Goal: Task Accomplishment & Management: Manage account settings

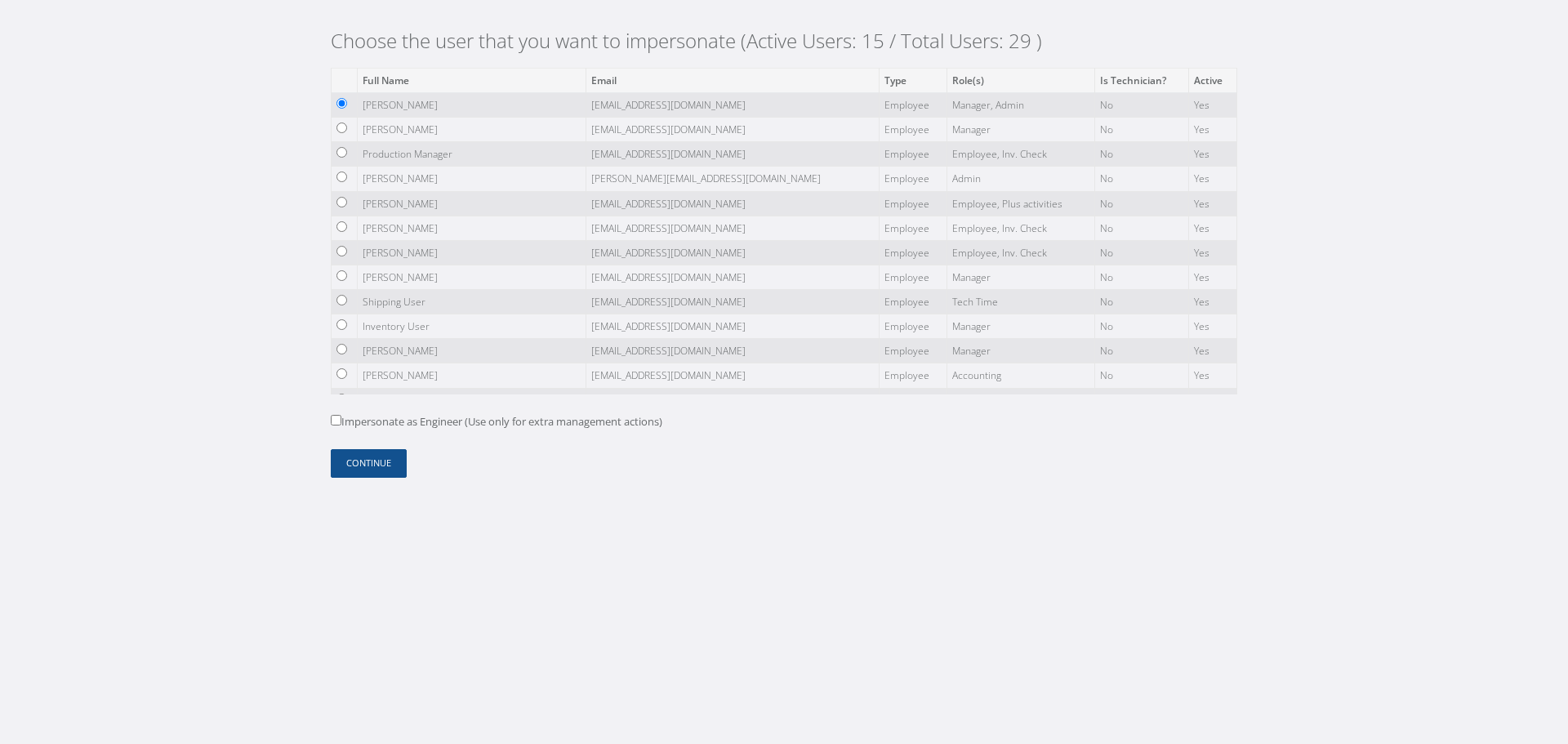
click at [371, 422] on label "Impersonate as Engineer (Use only for extra management actions)" at bounding box center [496, 422] width 331 height 16
click at [341, 422] on input "Impersonate as Engineer (Use only for extra management actions)" at bounding box center [336, 419] width 11 height 11
checkbox input "true"
click at [378, 466] on button "Continue" at bounding box center [369, 463] width 76 height 29
drag, startPoint x: 368, startPoint y: 425, endPoint x: 376, endPoint y: 469, distance: 44.7
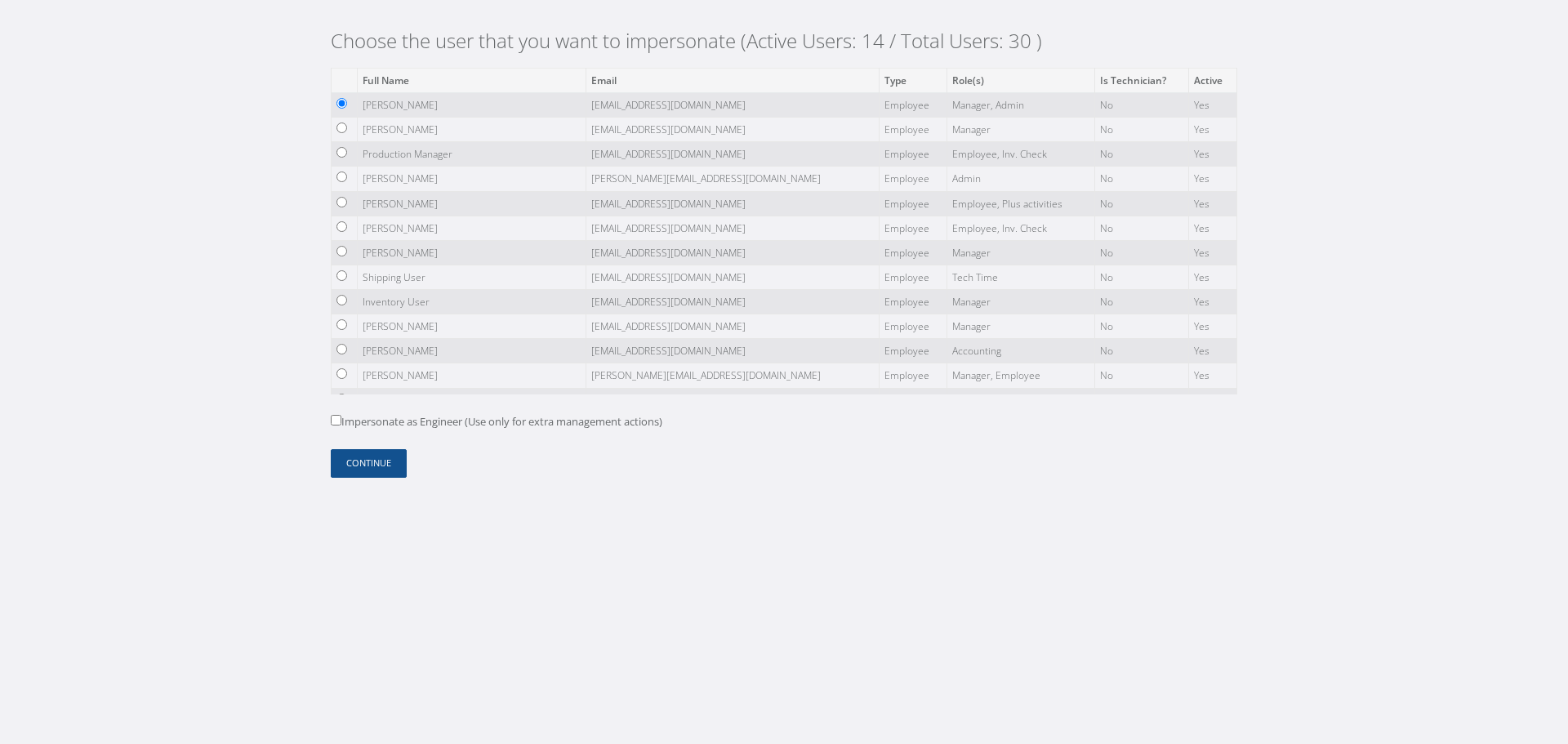
click at [365, 428] on label "Impersonate as Engineer (Use only for extra management actions)" at bounding box center [496, 422] width 331 height 16
click at [381, 470] on button "Continue" at bounding box center [369, 463] width 76 height 29
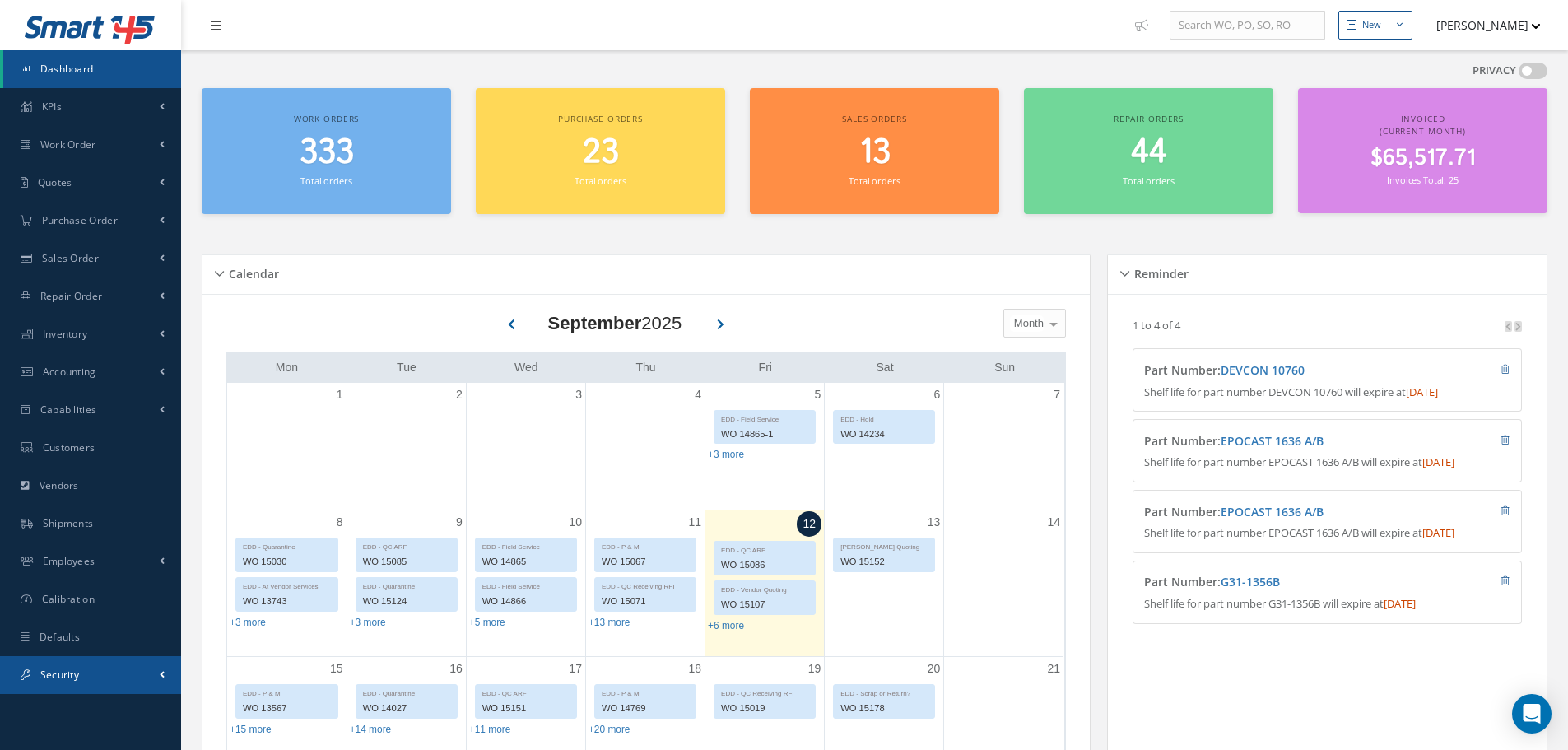
click at [144, 672] on link "Security" at bounding box center [91, 675] width 181 height 38
click at [121, 703] on link "Users" at bounding box center [92, 709] width 178 height 32
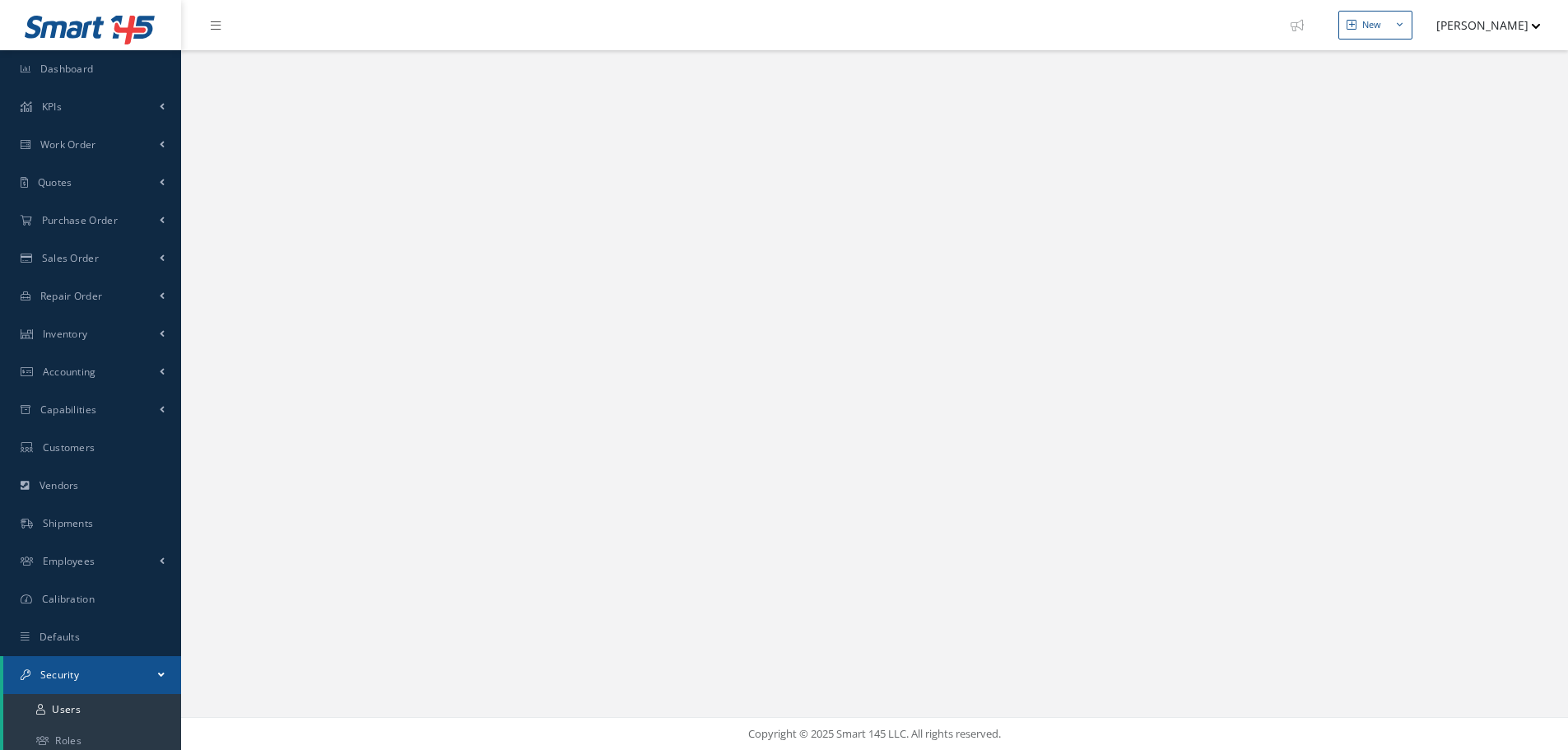
select select "25"
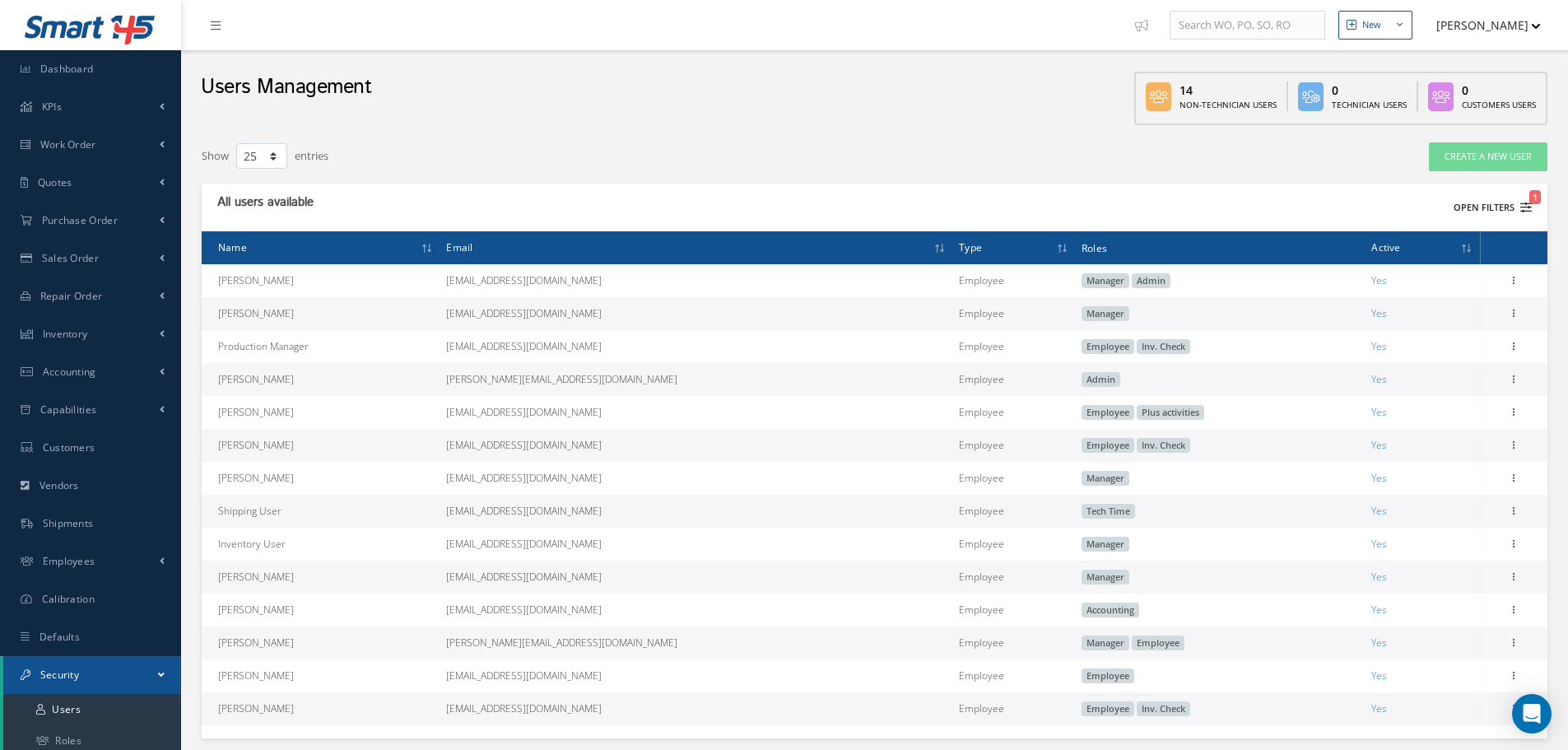
click at [1461, 204] on button "Open Filters 1" at bounding box center [1485, 208] width 93 height 27
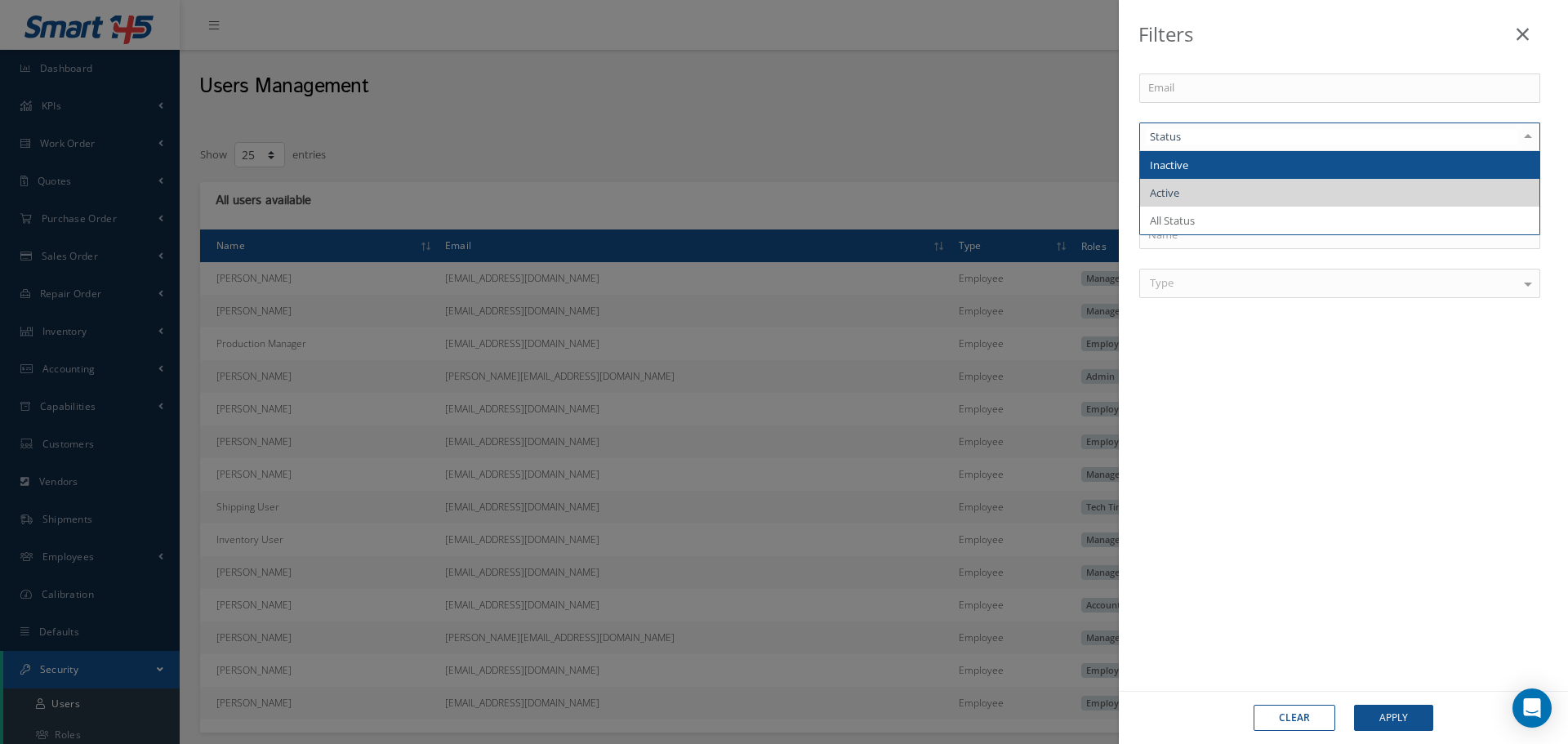
click at [1195, 161] on span "Inactive" at bounding box center [1340, 165] width 400 height 28
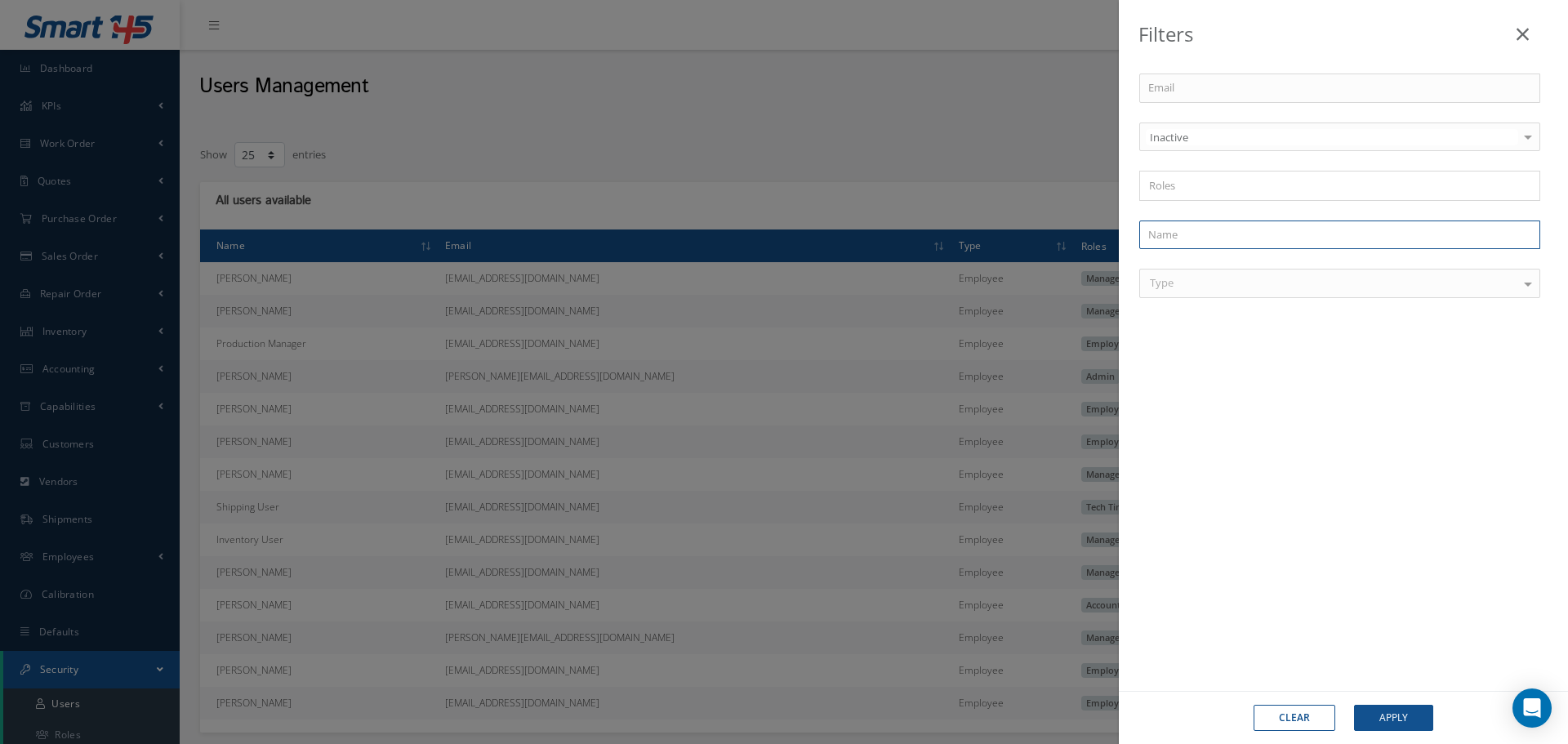
click at [1185, 227] on input "text" at bounding box center [1340, 236] width 401 height 30
click at [1411, 714] on button "Apply" at bounding box center [1394, 718] width 79 height 26
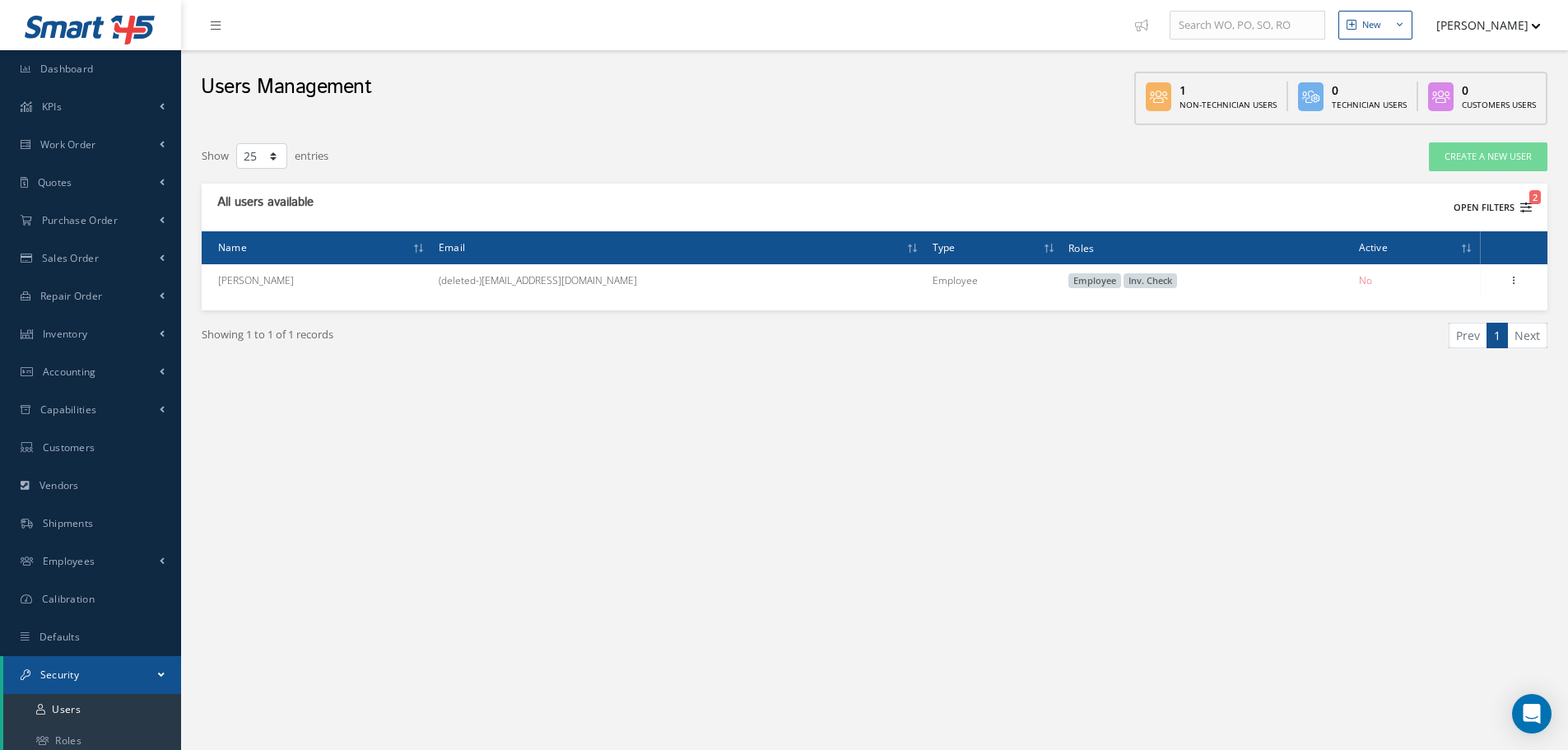
click at [1515, 209] on button "Open Filters 2" at bounding box center [1485, 208] width 93 height 27
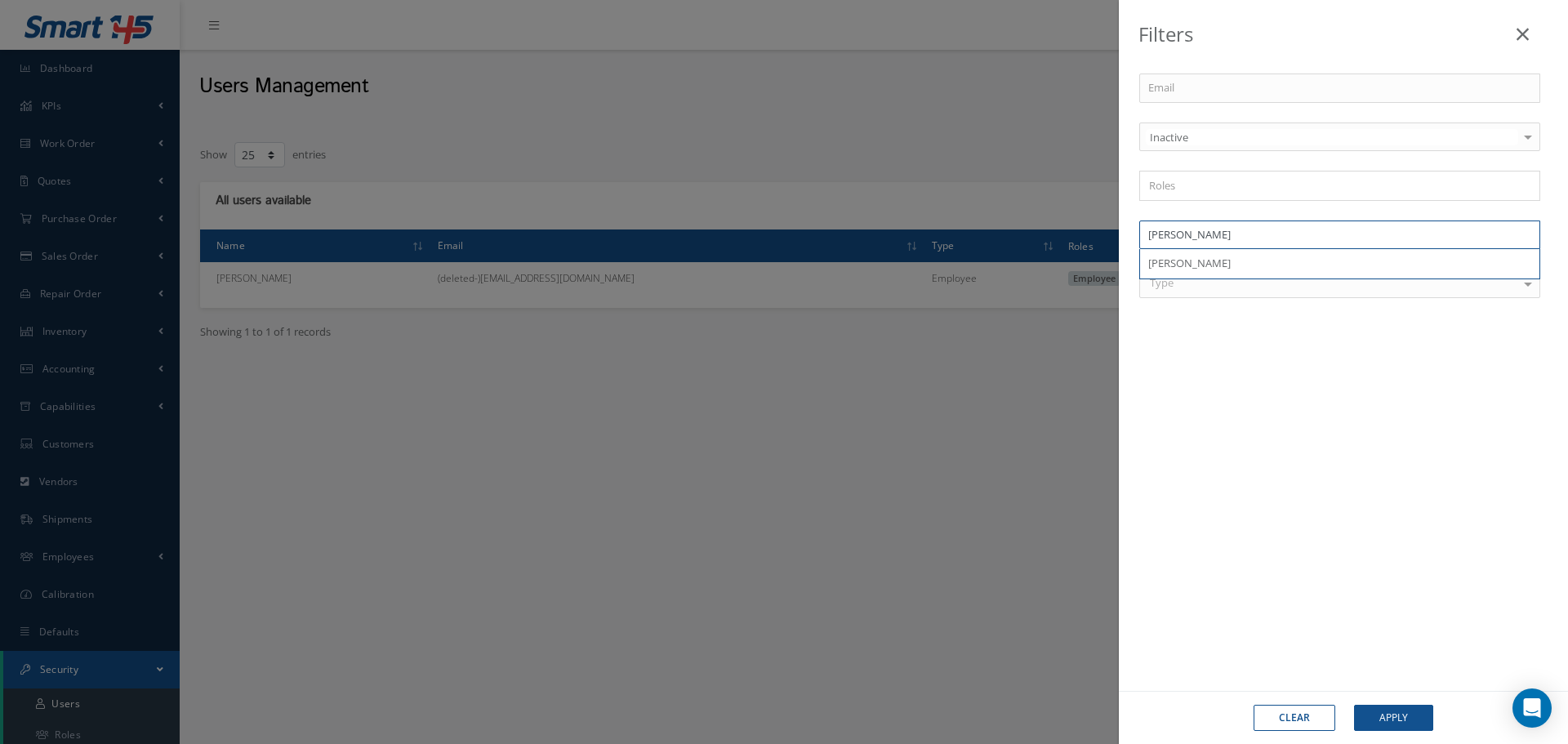
drag, startPoint x: 1202, startPoint y: 237, endPoint x: 1066, endPoint y: 237, distance: 136.0
click at [1066, 237] on div "Filters Email Inactive Inactive Active All Status No elements found. List is em…" at bounding box center [784, 372] width 1568 height 744
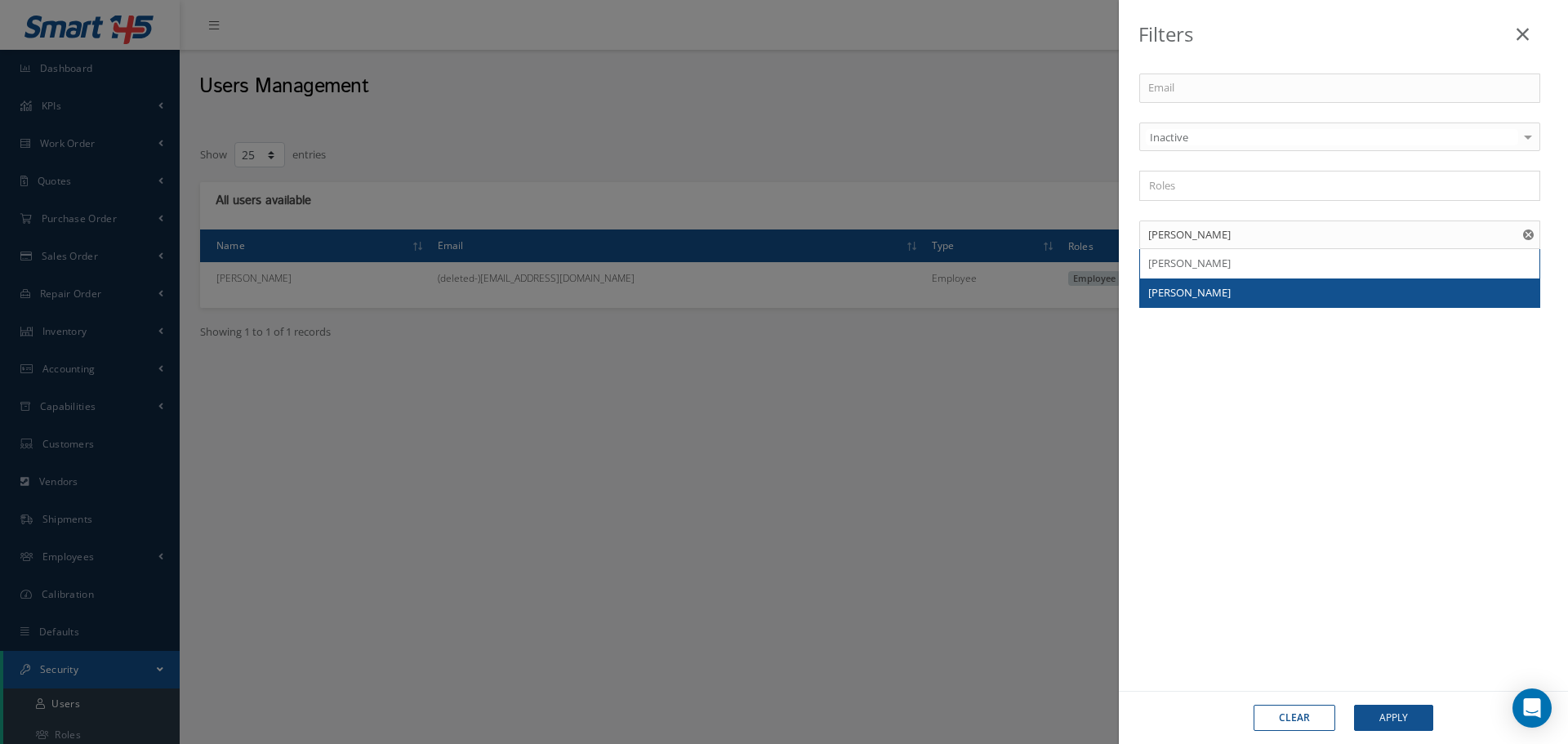
click at [1174, 293] on span "Maria P Villarreal" at bounding box center [1190, 292] width 82 height 15
type input "Maria P Villarreal"
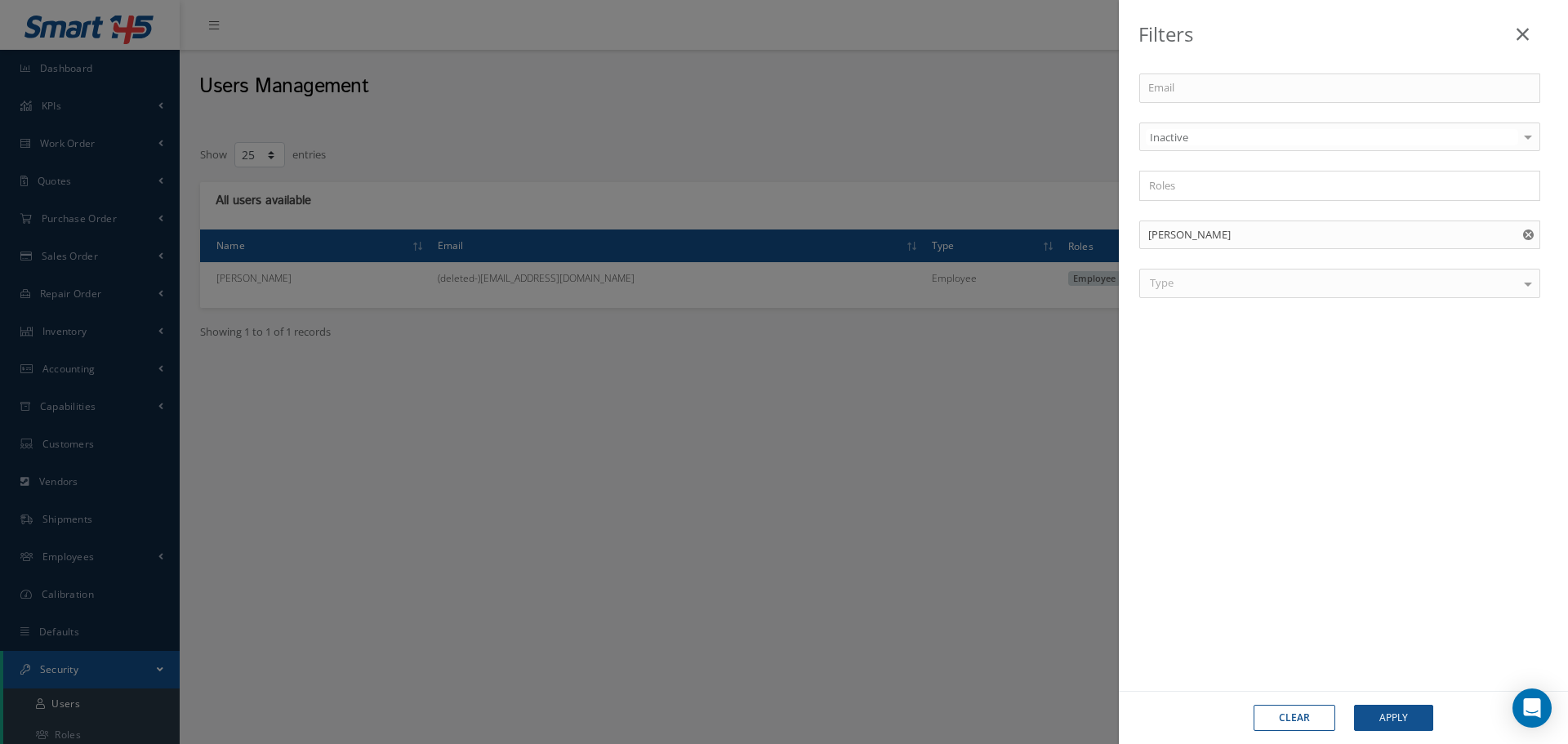
drag, startPoint x: 911, startPoint y: 473, endPoint x: 1124, endPoint y: 524, distance: 219.0
click at [912, 473] on div "Filters Email Inactive Inactive Active All Status No elements found. List is em…" at bounding box center [784, 372] width 1568 height 744
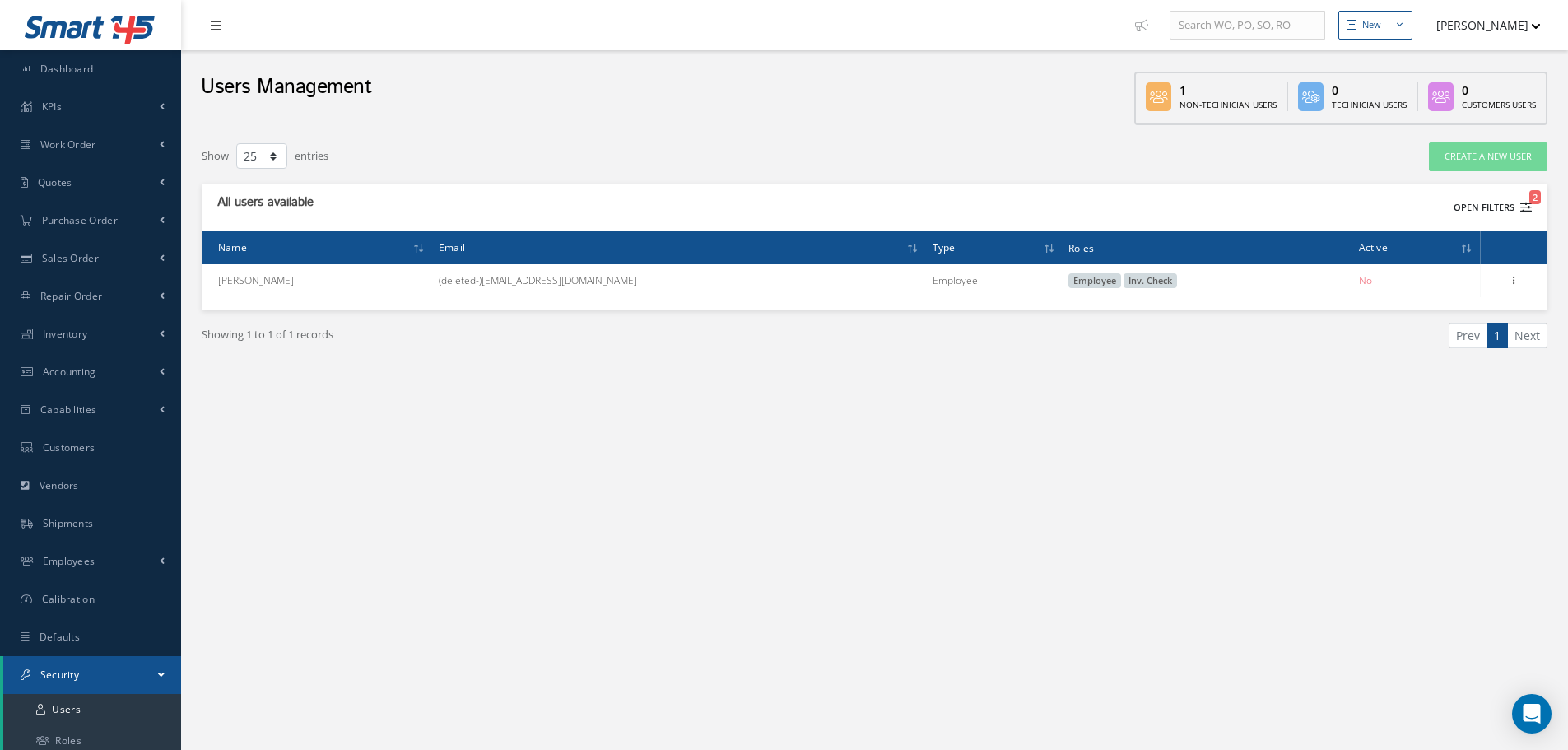
click at [1514, 206] on button "Open Filters 2" at bounding box center [1485, 208] width 93 height 27
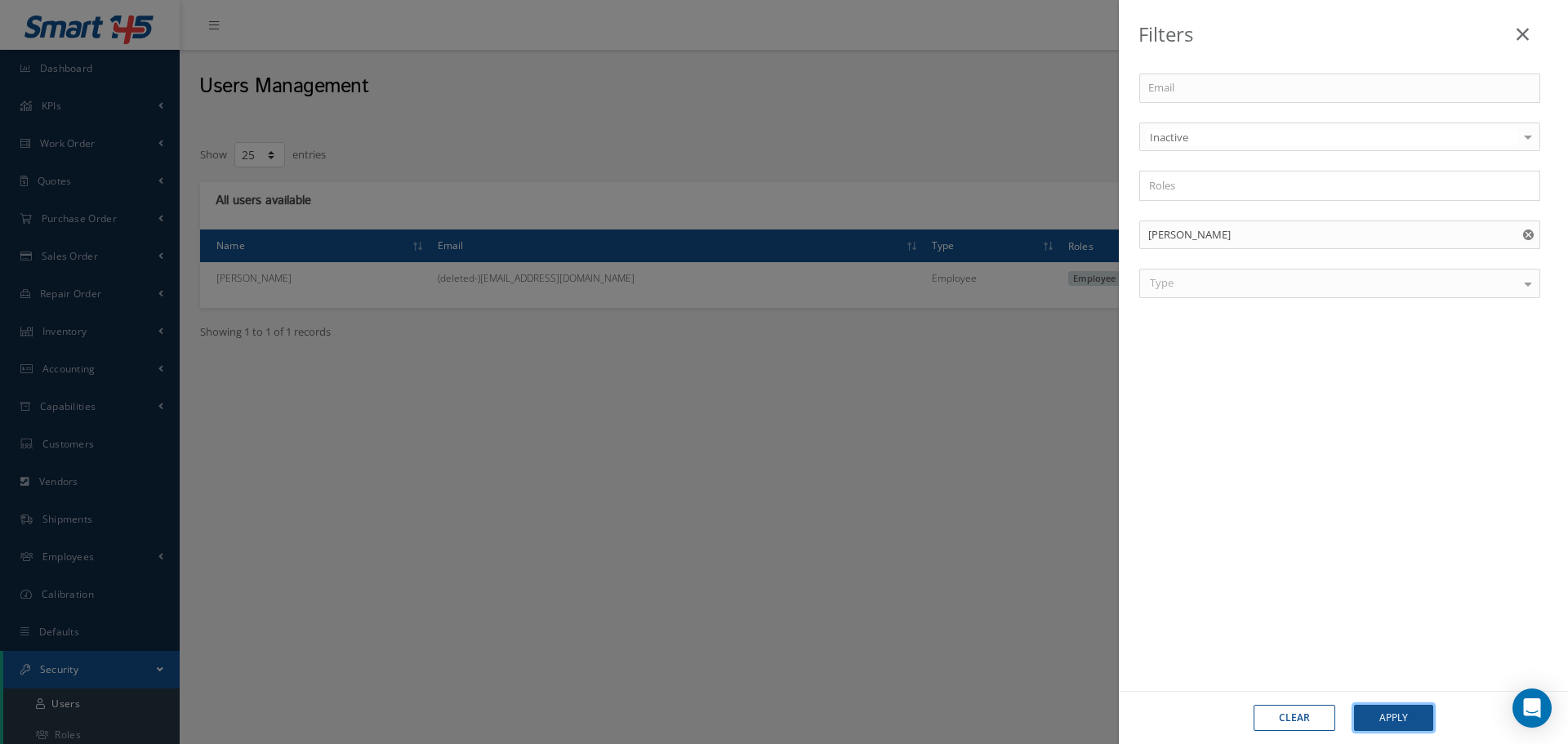
click at [1404, 719] on button "Apply" at bounding box center [1394, 718] width 79 height 26
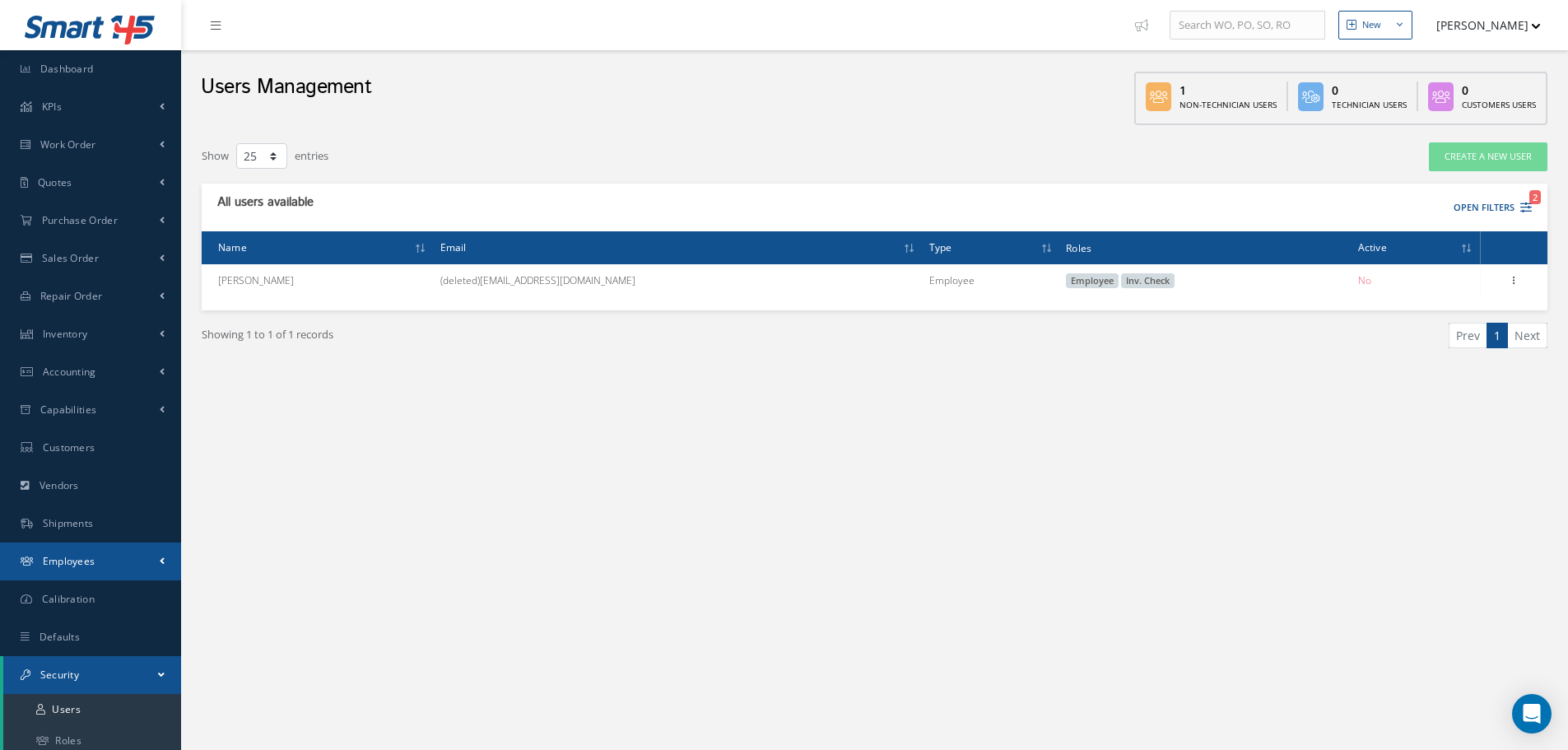
click at [87, 556] on span "Employees" at bounding box center [69, 561] width 52 height 14
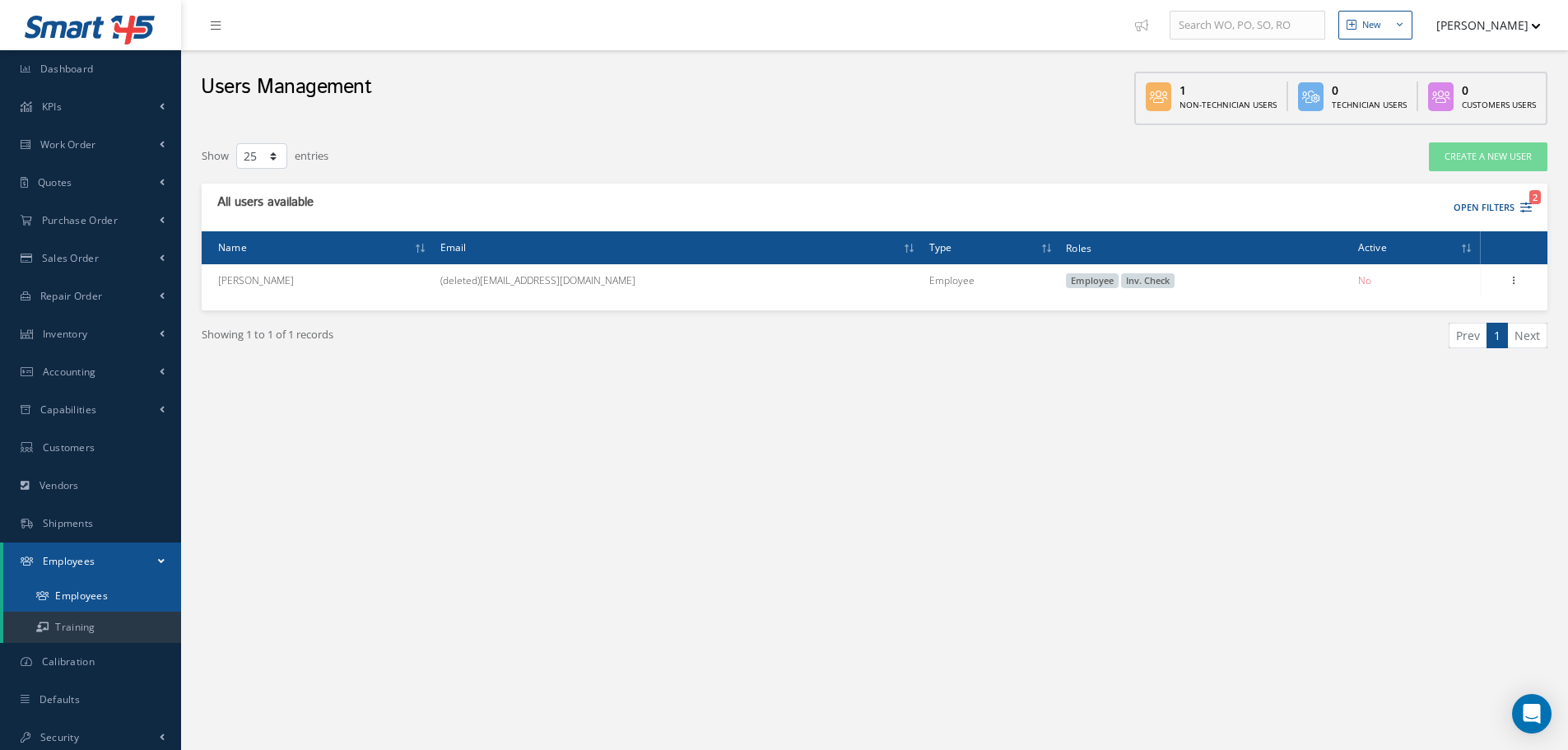
click at [96, 590] on link "Employees" at bounding box center [92, 596] width 178 height 32
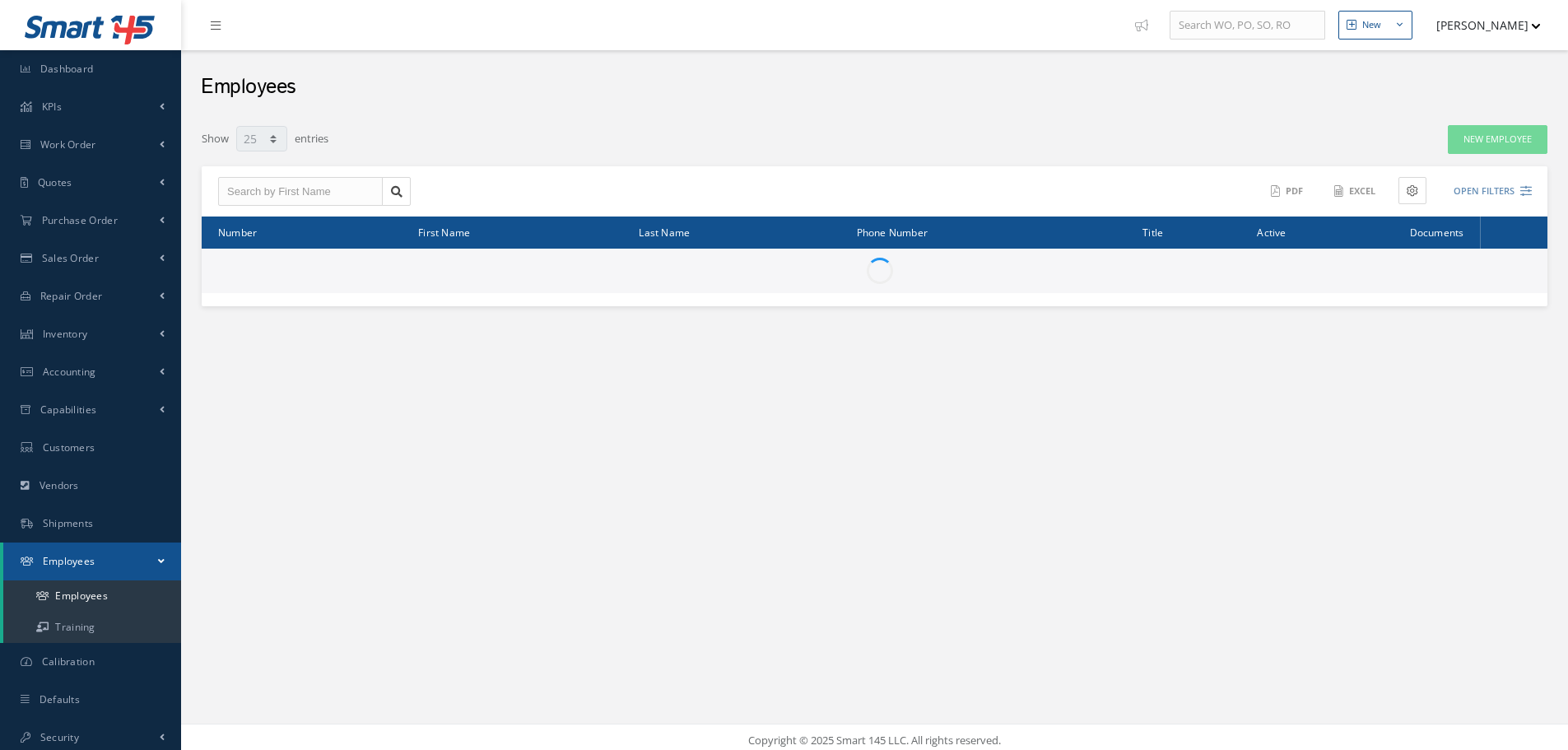
select select "25"
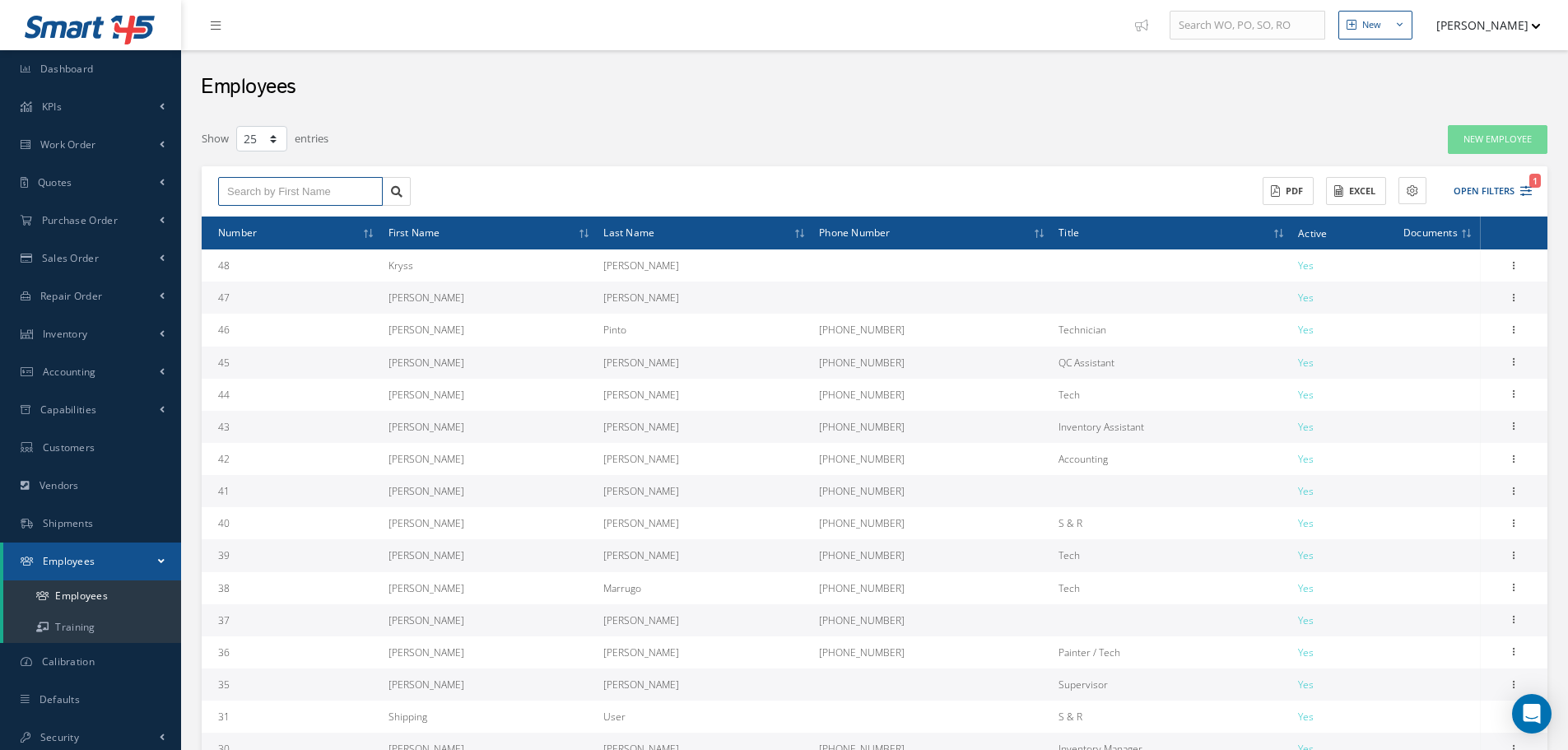
click at [329, 198] on input "text" at bounding box center [301, 192] width 164 height 30
type input "jady"
click at [1483, 188] on button "Open Filters 1" at bounding box center [1485, 191] width 93 height 27
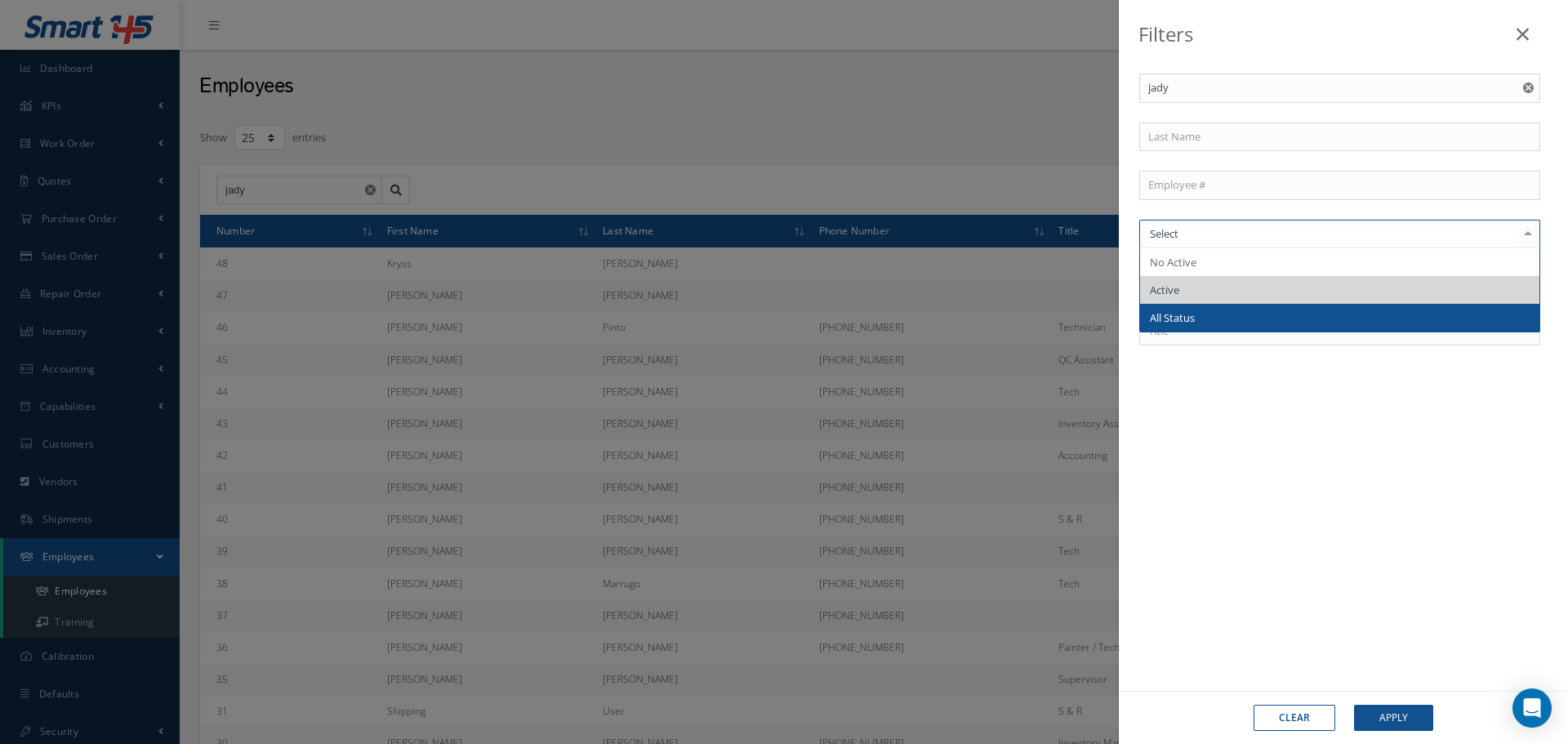
click at [1223, 309] on span "All Status" at bounding box center [1340, 318] width 400 height 28
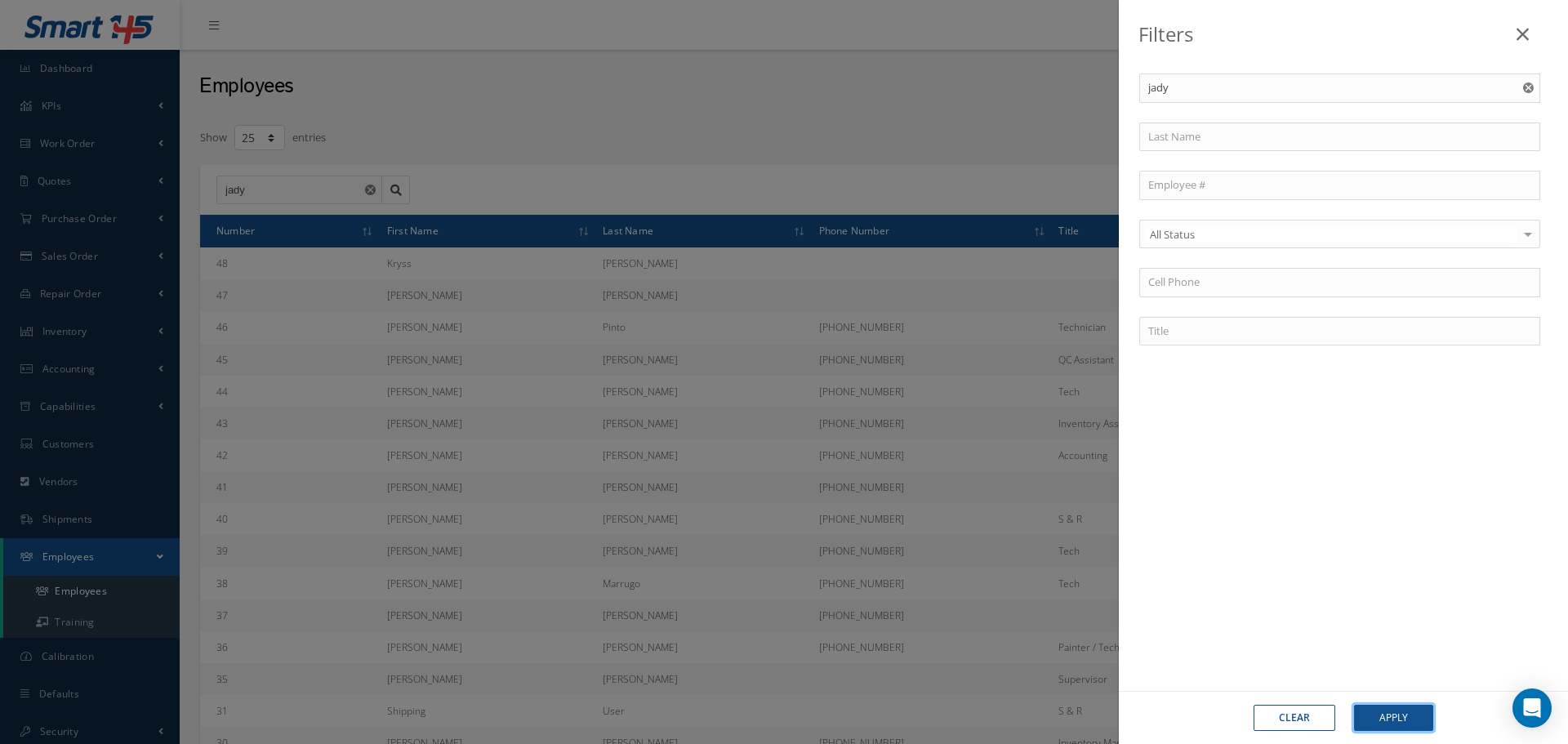
click at [1400, 706] on button "Apply" at bounding box center [1394, 718] width 79 height 26
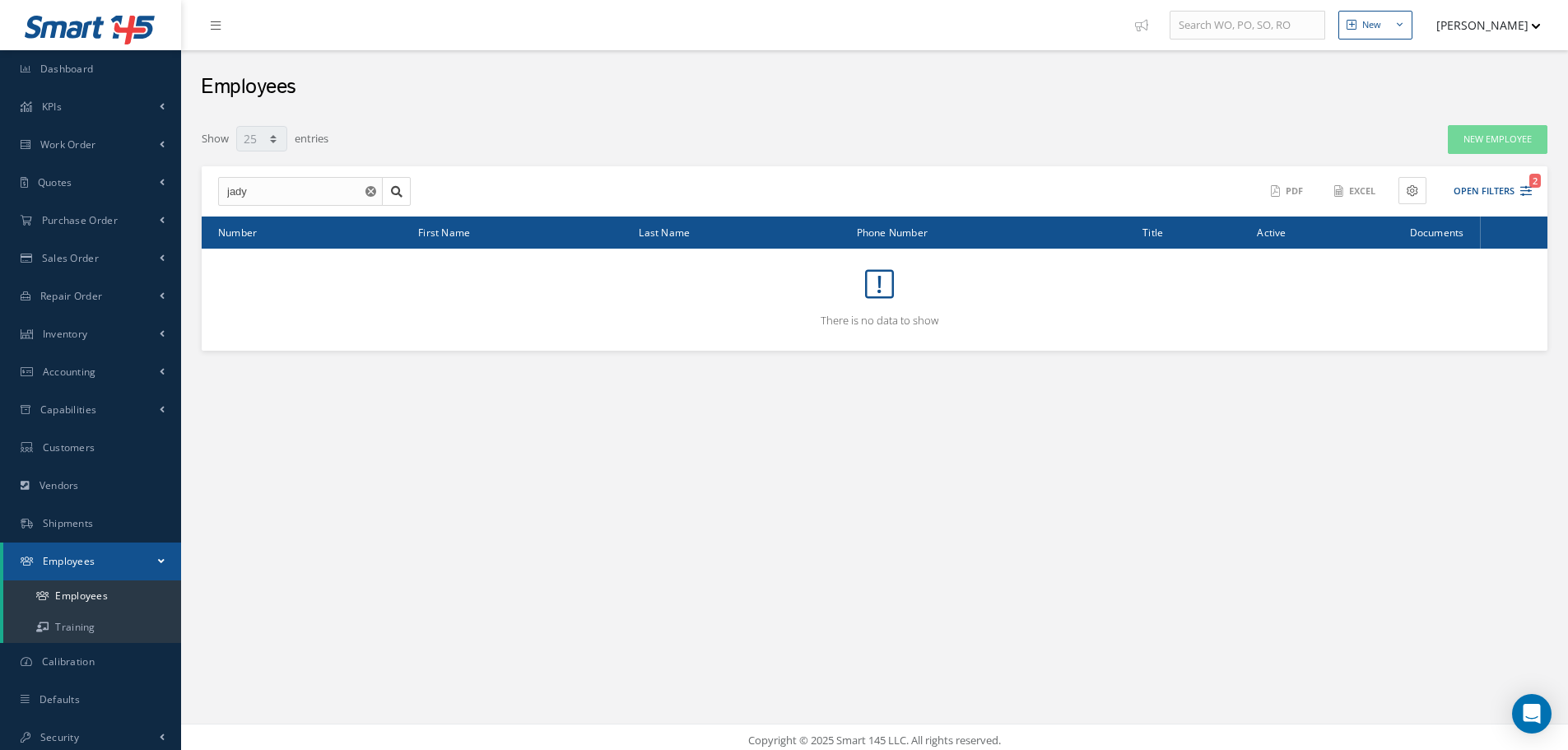
click at [370, 190] on icon "Reset" at bounding box center [370, 191] width 11 height 11
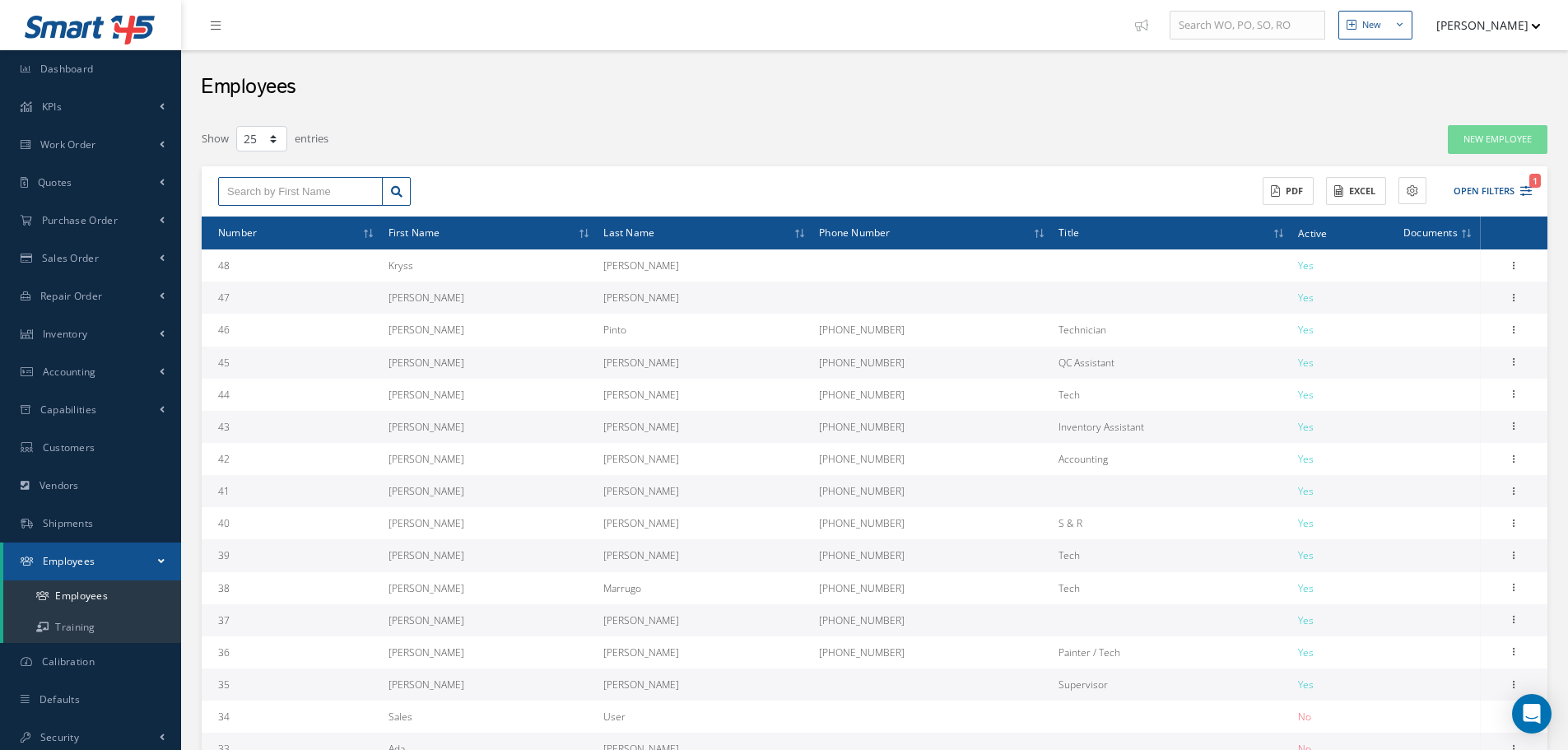
click at [282, 190] on input "text" at bounding box center [301, 192] width 164 height 30
type input "[PERSON_NAME]"
click at [402, 184] on link at bounding box center [396, 192] width 29 height 30
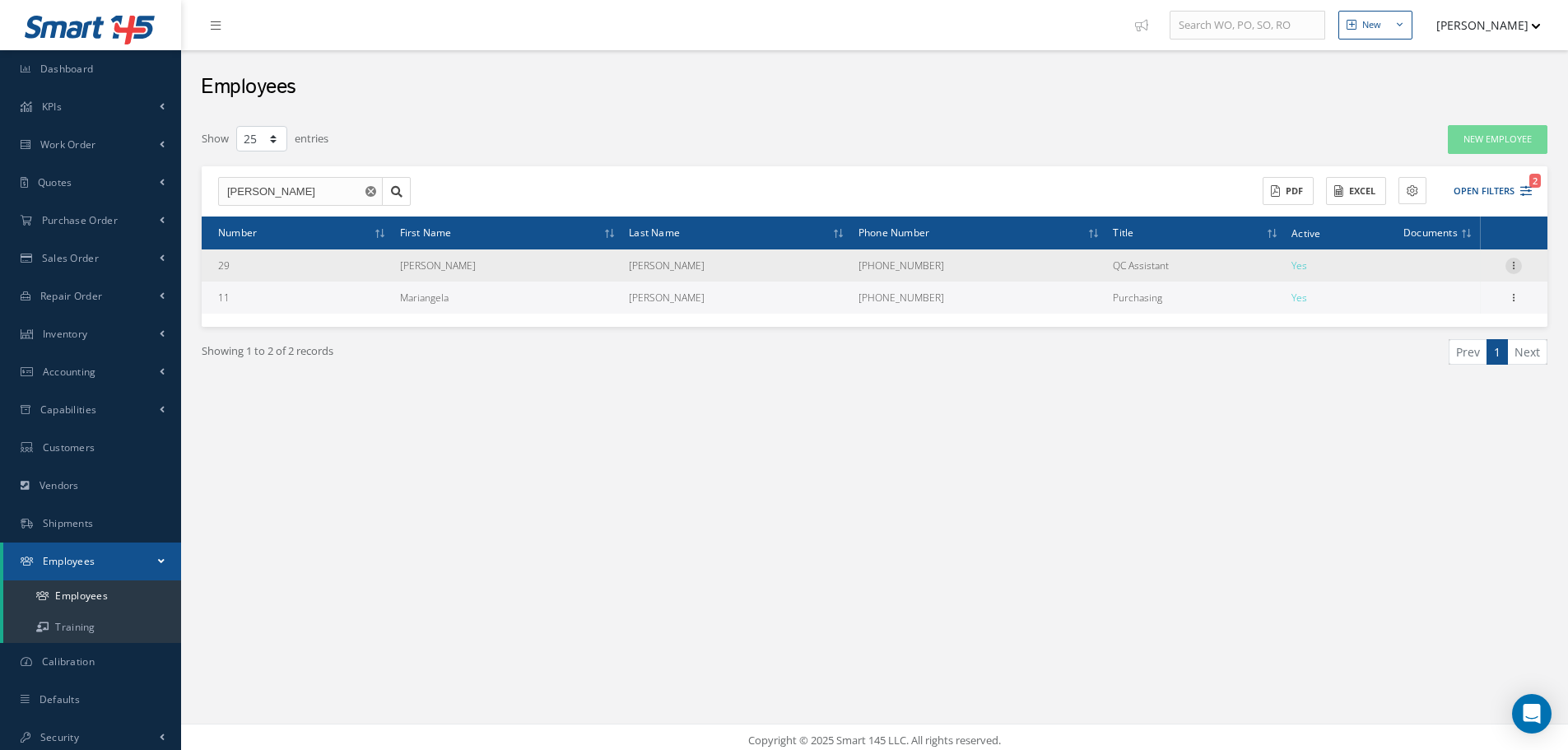
click at [1510, 267] on icon at bounding box center [1513, 264] width 17 height 13
click at [1469, 273] on link "Edit" at bounding box center [1438, 277] width 130 height 22
type input "[PERSON_NAME]"
type input "P"
type input "[PERSON_NAME]"
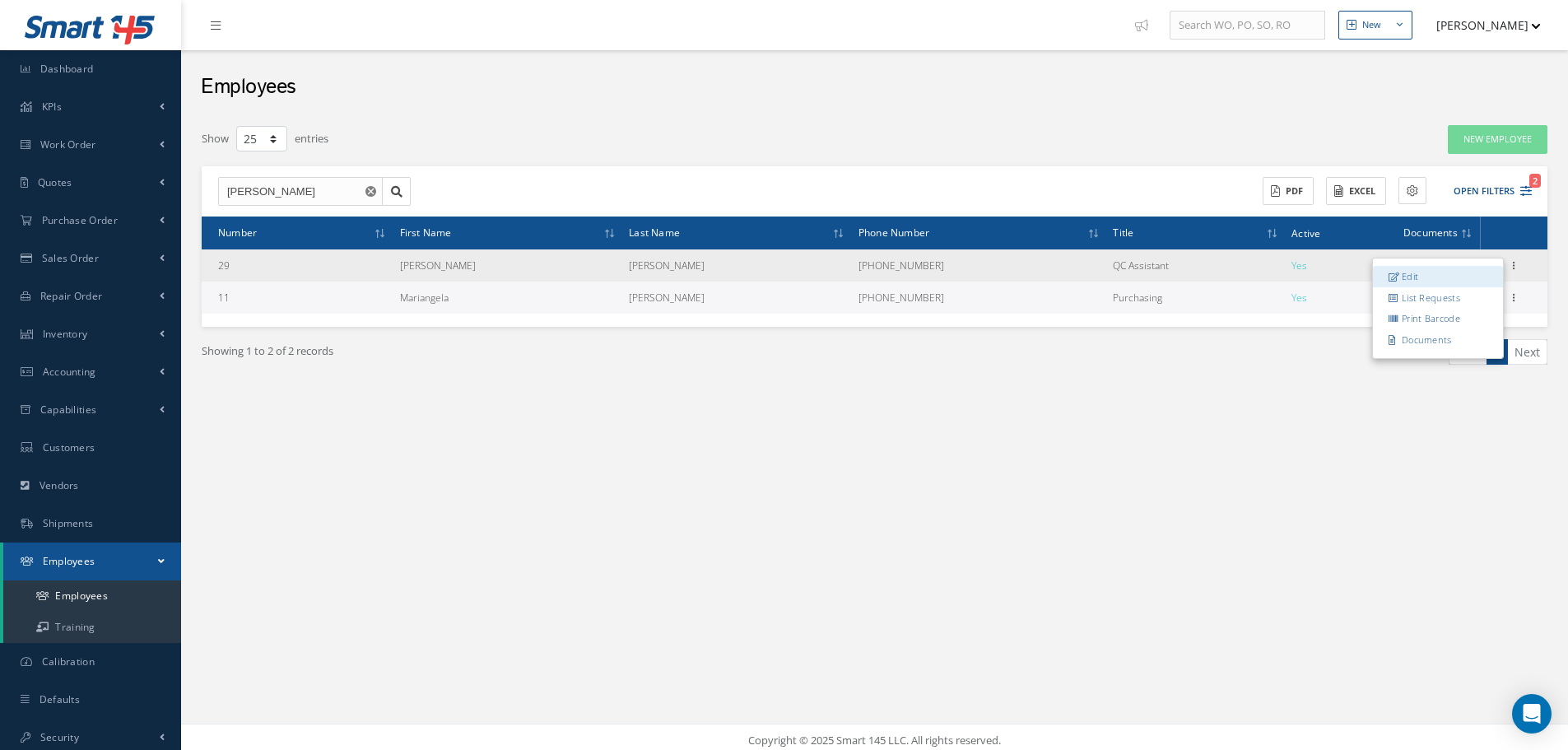
type input "29"
type input "[PHONE_NUMBER]"
type input "[EMAIL_ADDRESS][DOMAIN_NAME]"
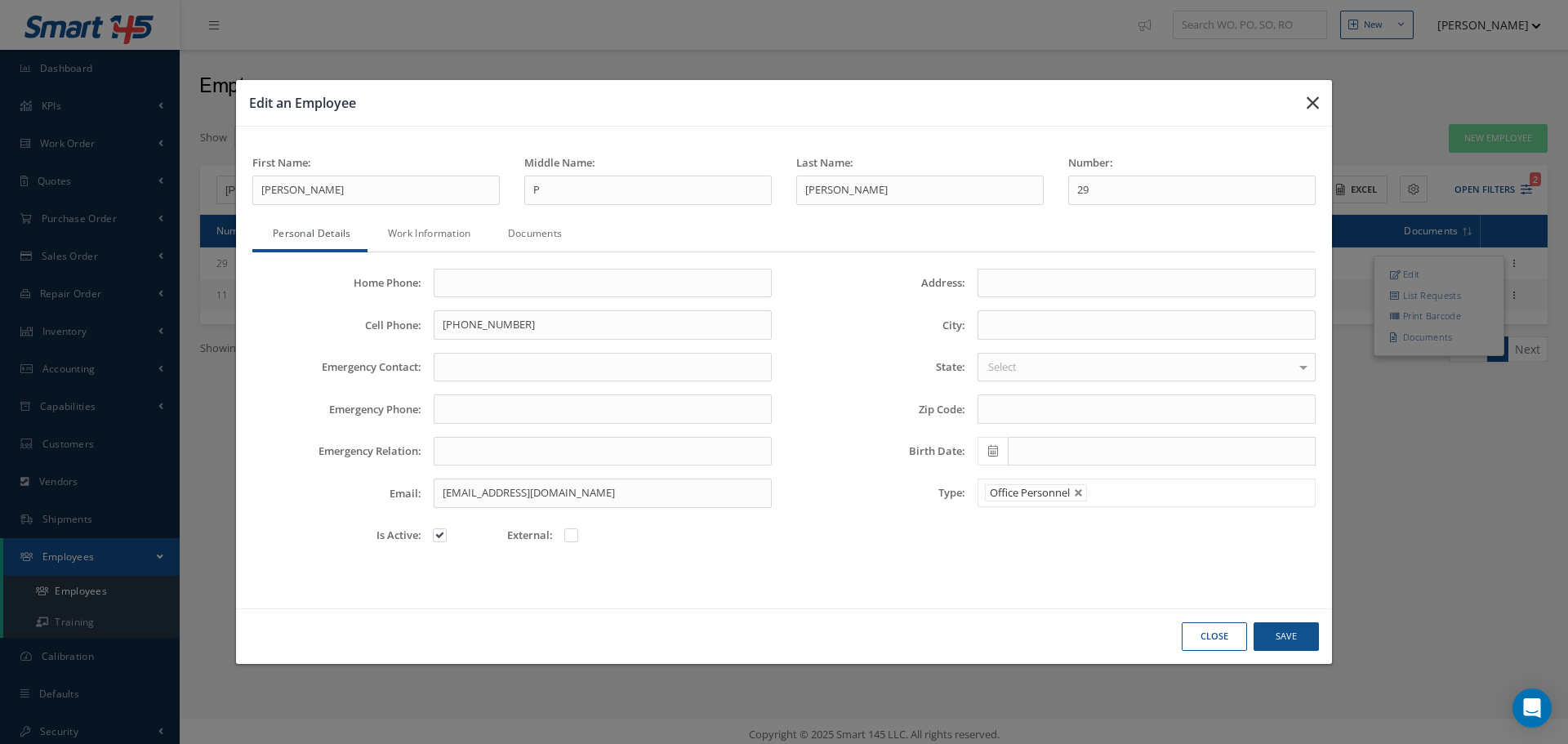
click at [1311, 101] on icon "button" at bounding box center [1312, 103] width 12 height 20
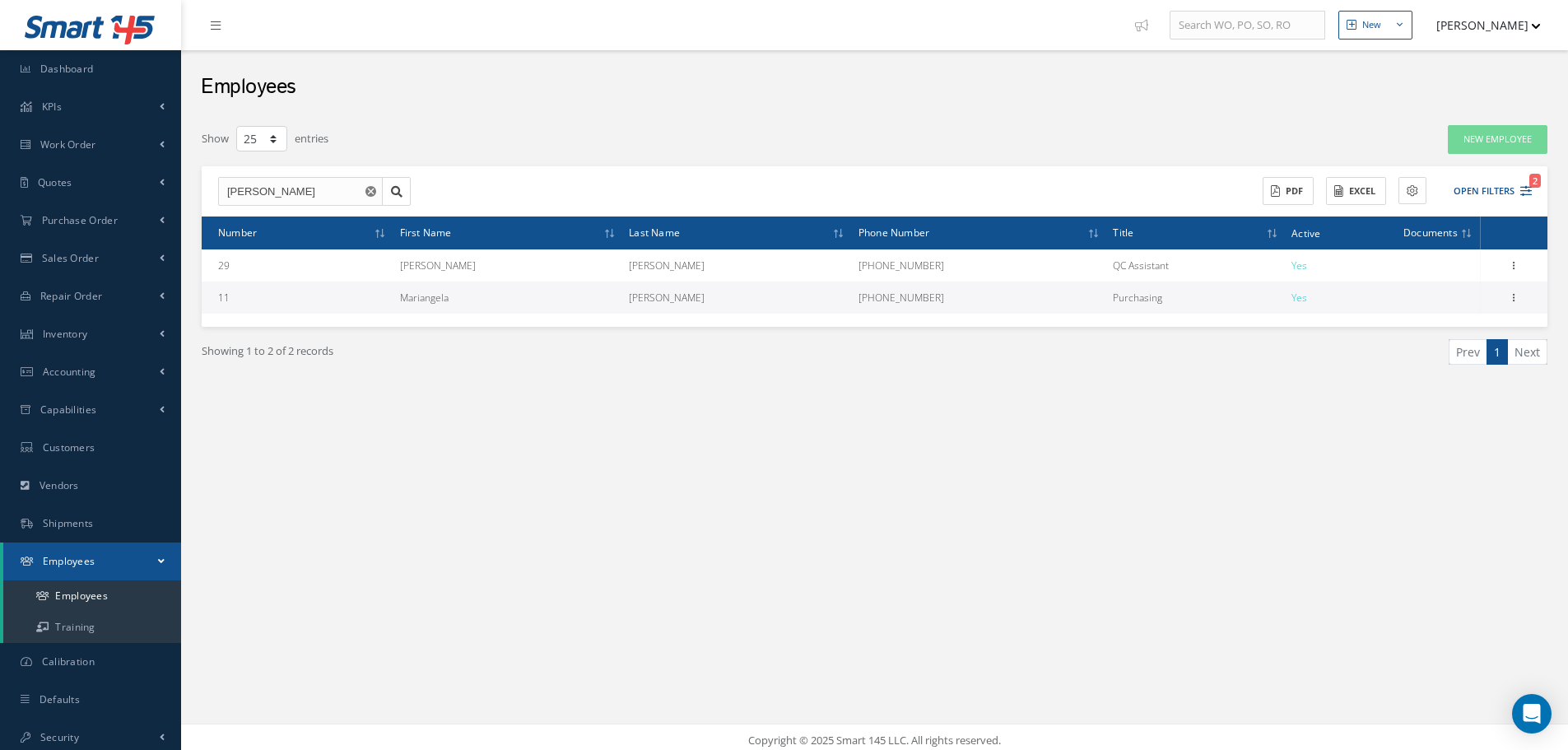
scroll to position [7, 0]
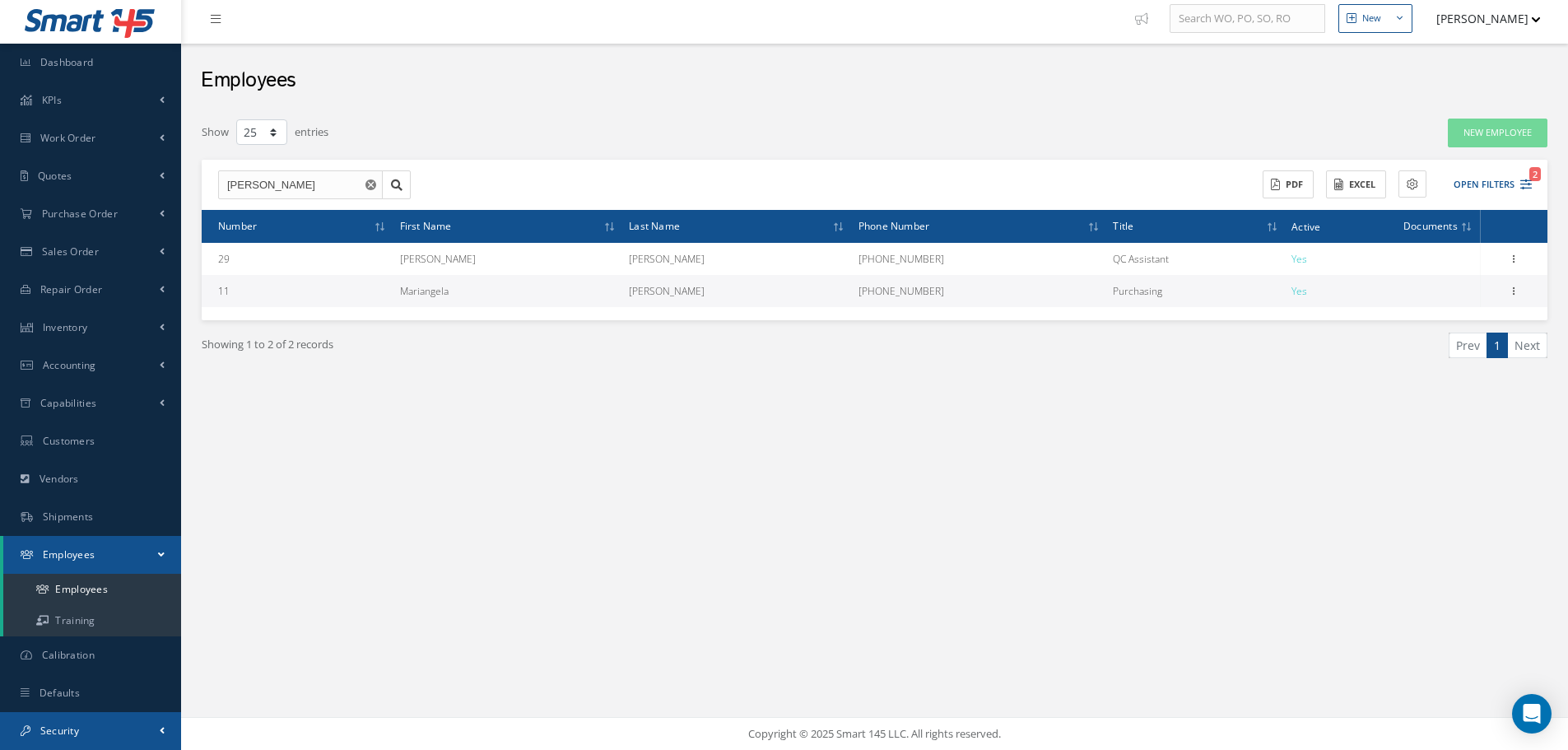
click at [128, 721] on link "Security" at bounding box center [91, 731] width 181 height 38
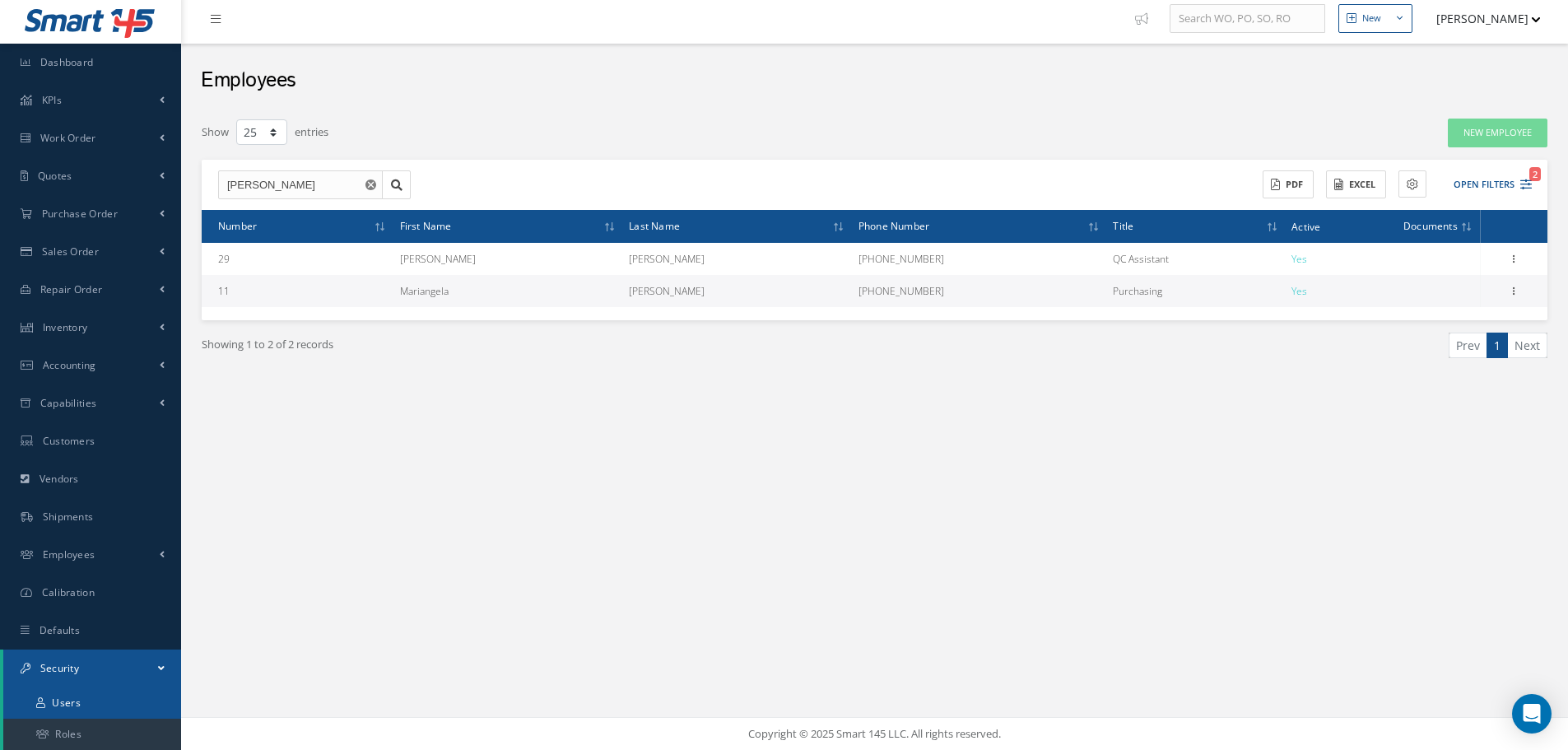
click at [110, 709] on link "Users" at bounding box center [92, 703] width 178 height 32
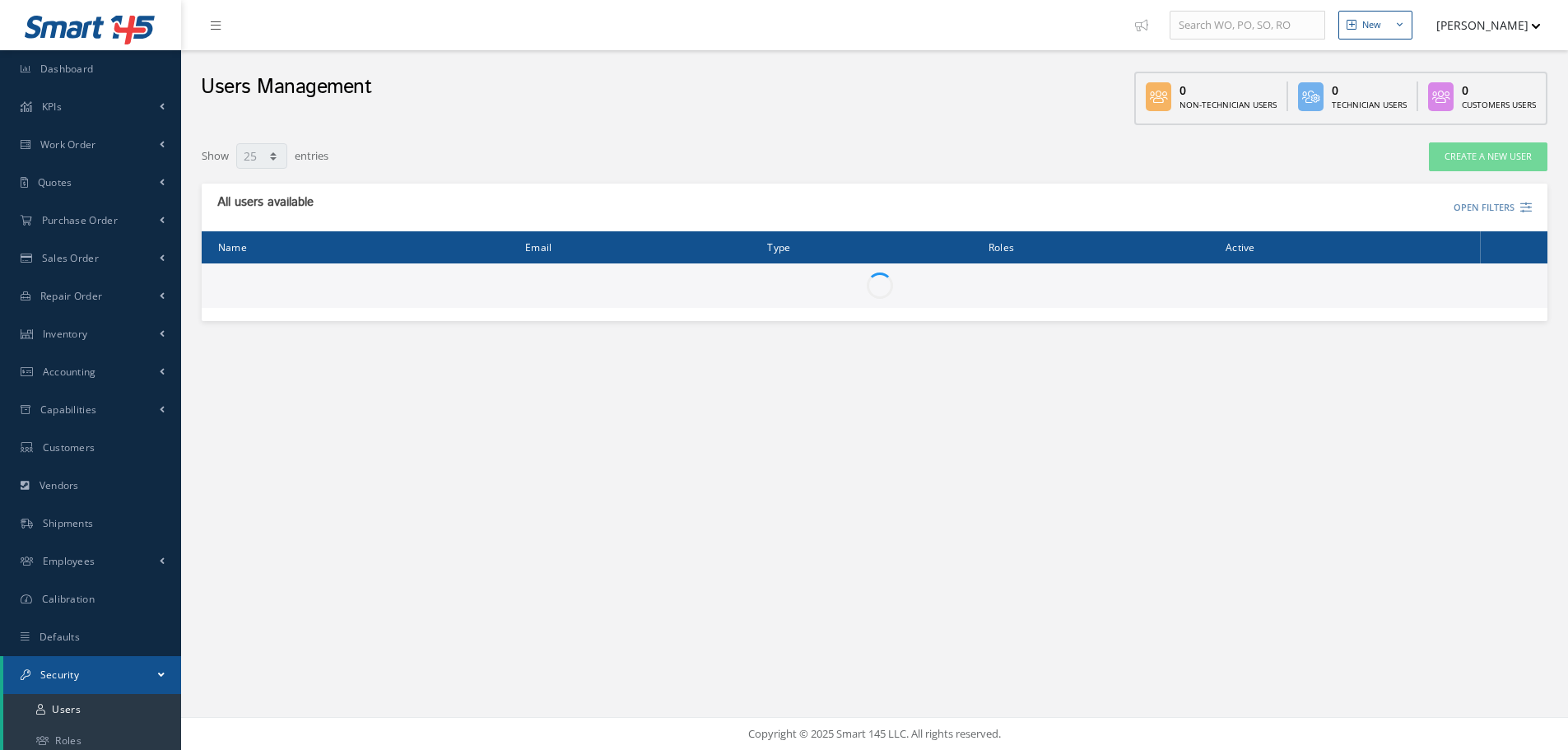
select select "25"
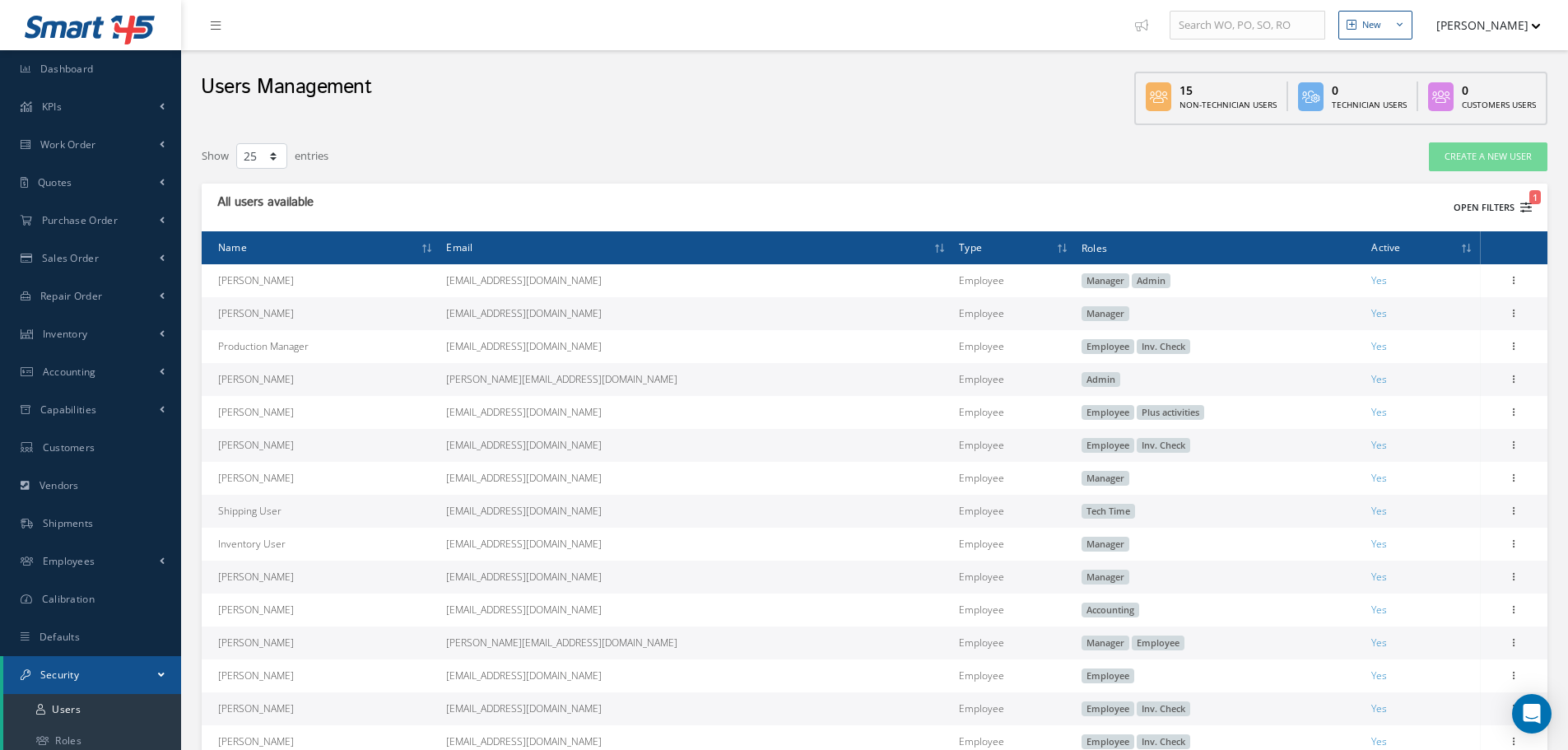
click at [1482, 213] on button "Open Filters 1" at bounding box center [1485, 208] width 93 height 27
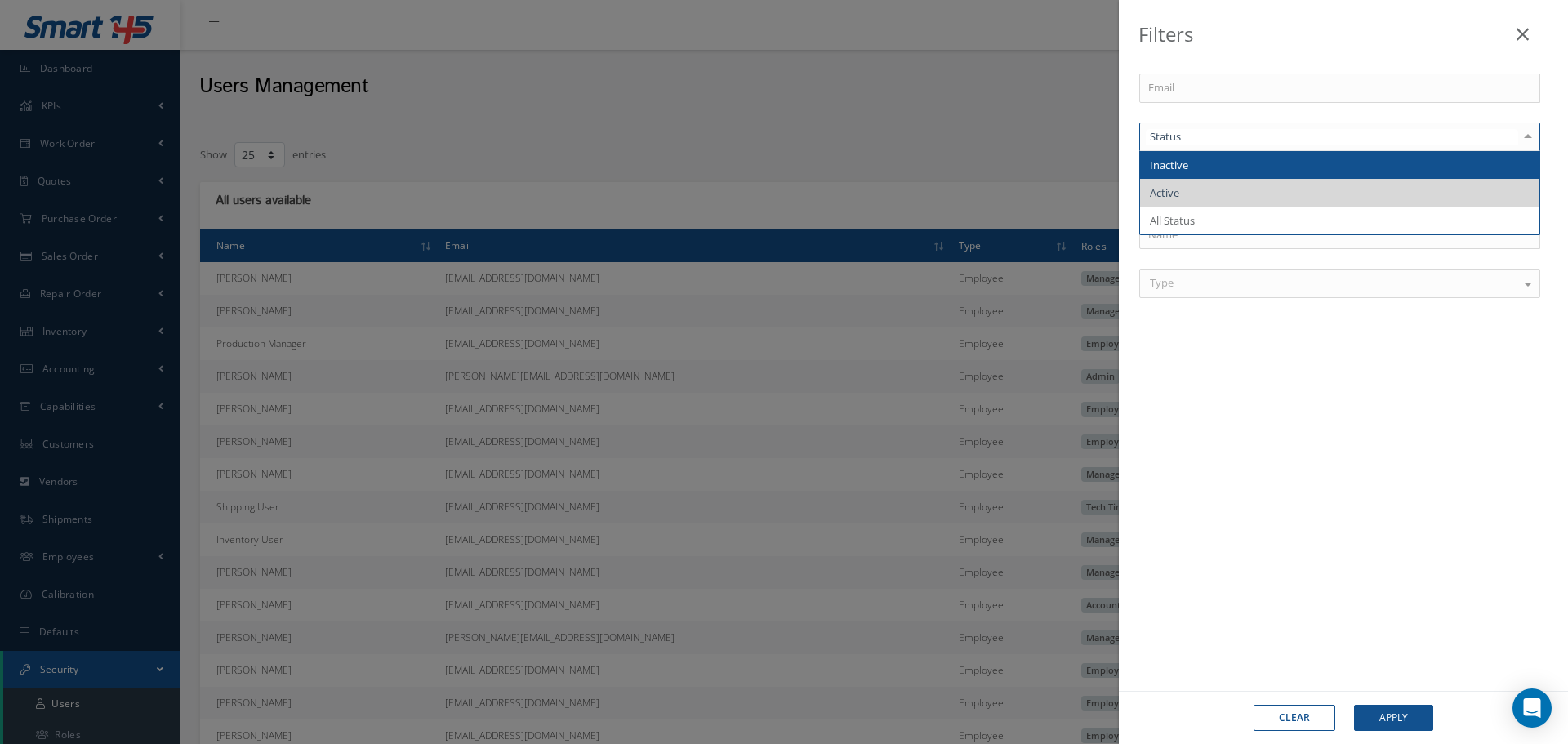
click at [1331, 145] on div at bounding box center [1340, 138] width 401 height 30
click at [1293, 164] on span "Inactive" at bounding box center [1340, 165] width 400 height 28
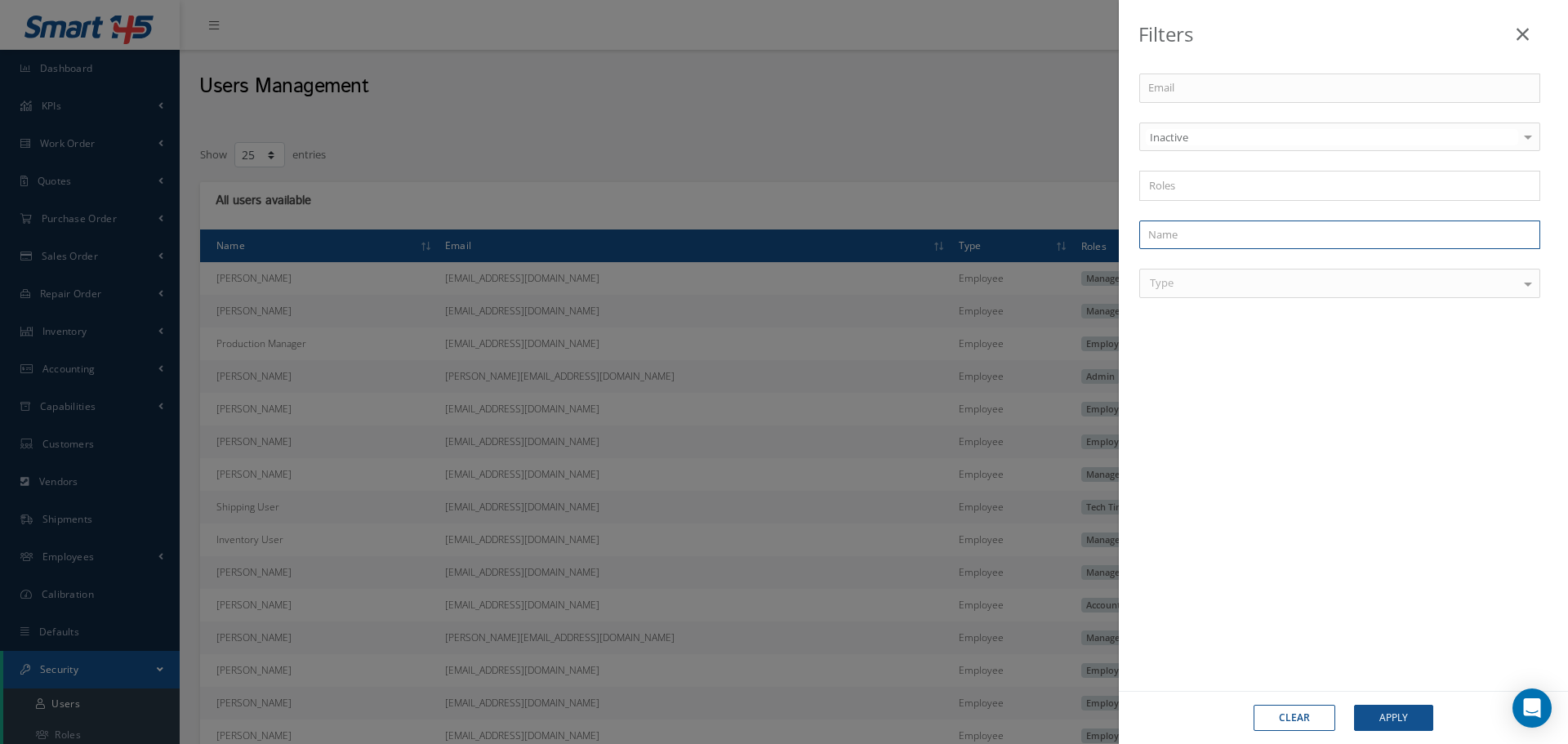
drag, startPoint x: 1298, startPoint y: 231, endPoint x: 1294, endPoint y: 240, distance: 9.8
click at [1298, 231] on input "text" at bounding box center [1340, 236] width 401 height 30
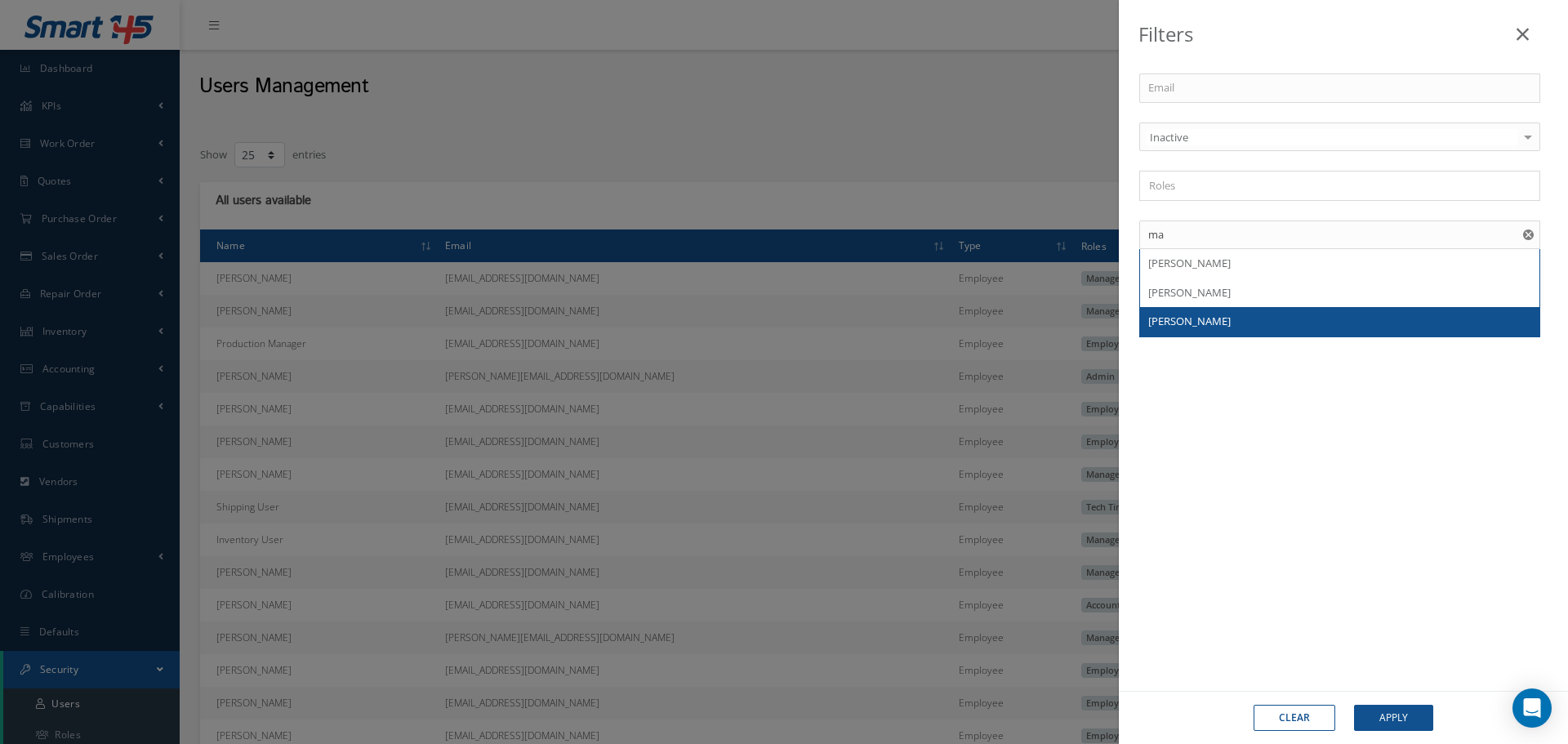
click at [1187, 314] on span "[PERSON_NAME]" at bounding box center [1190, 321] width 82 height 15
type input "[PERSON_NAME]"
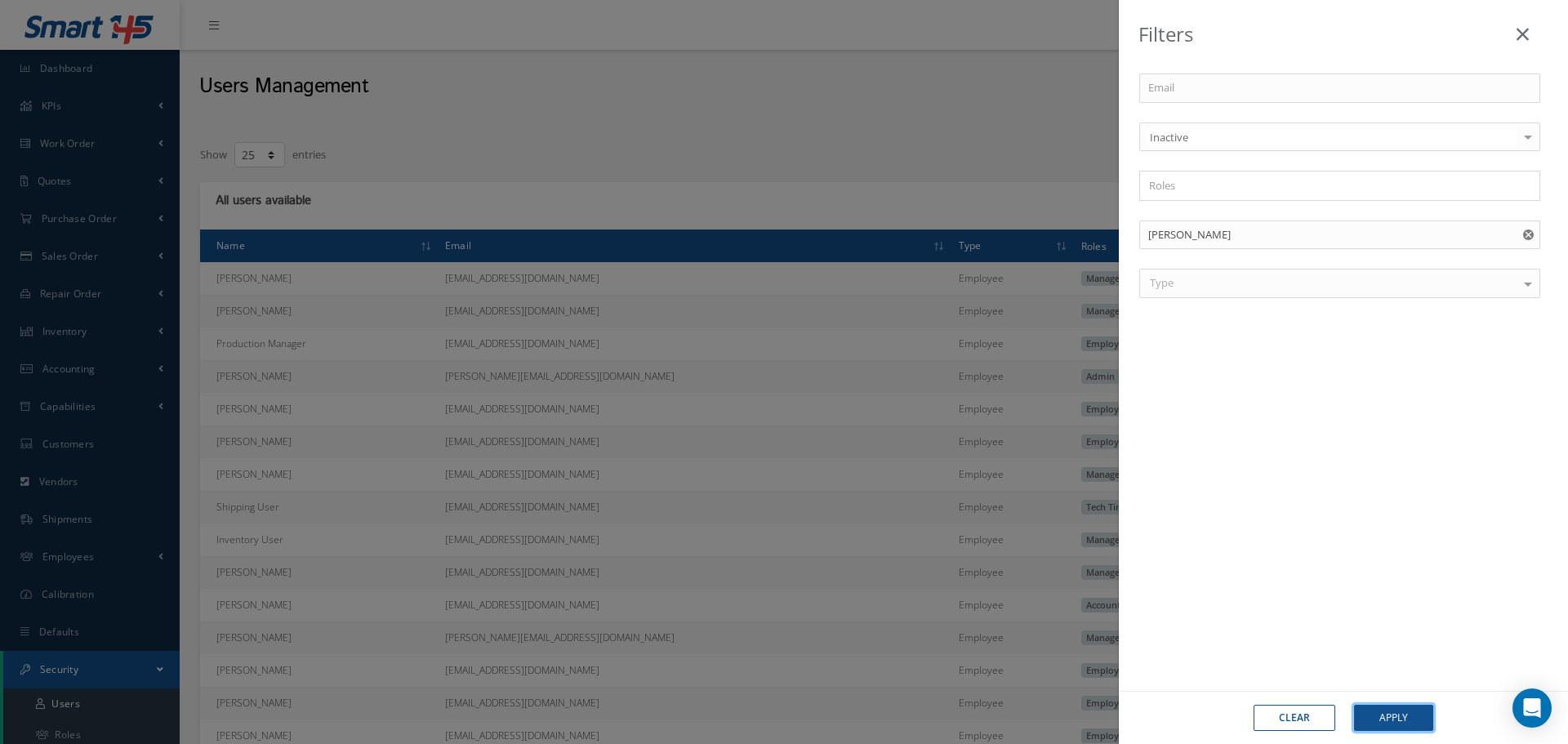
click at [1398, 715] on button "Apply" at bounding box center [1394, 718] width 79 height 26
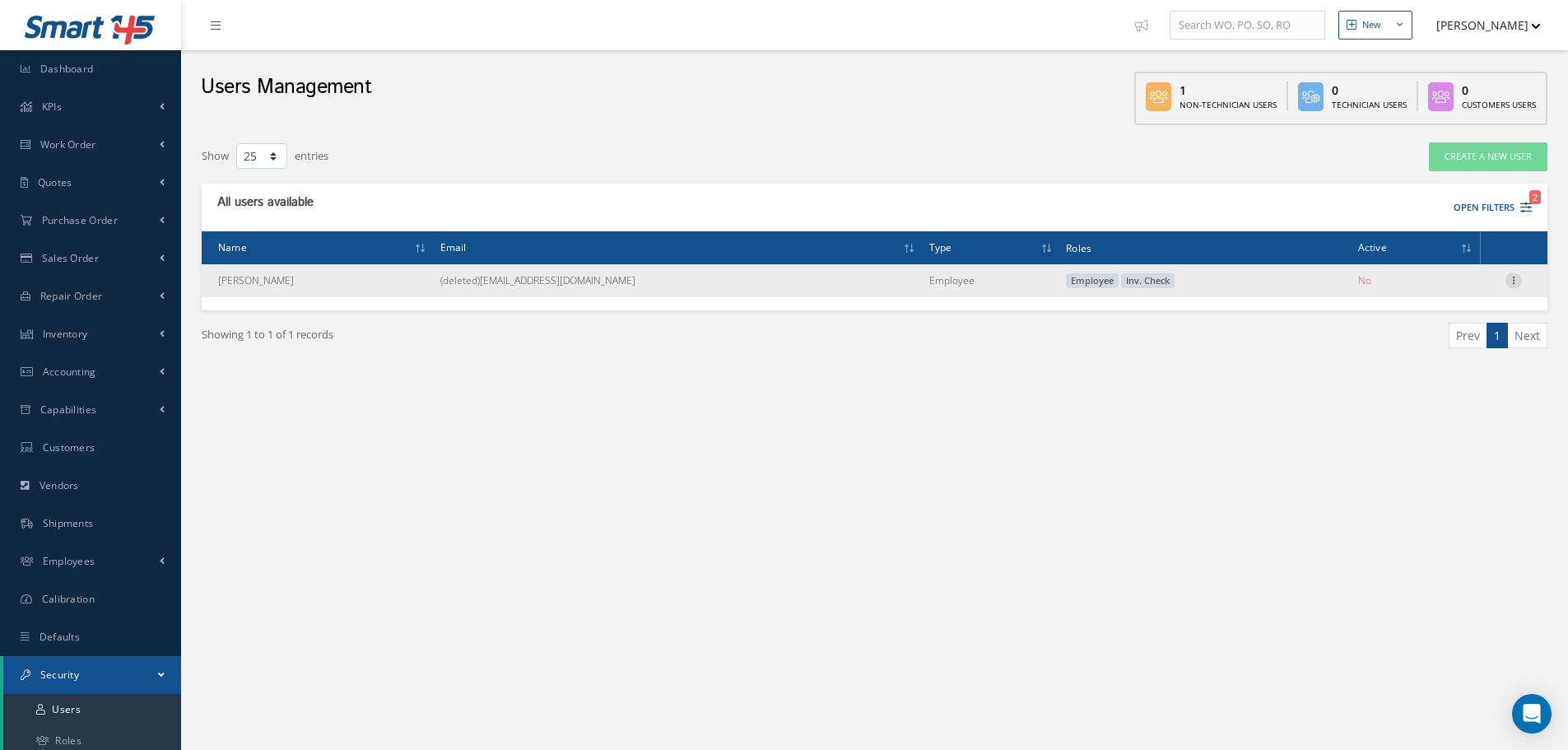
click at [1510, 282] on icon at bounding box center [1513, 279] width 17 height 13
click at [1463, 292] on link "Edit" at bounding box center [1438, 292] width 130 height 22
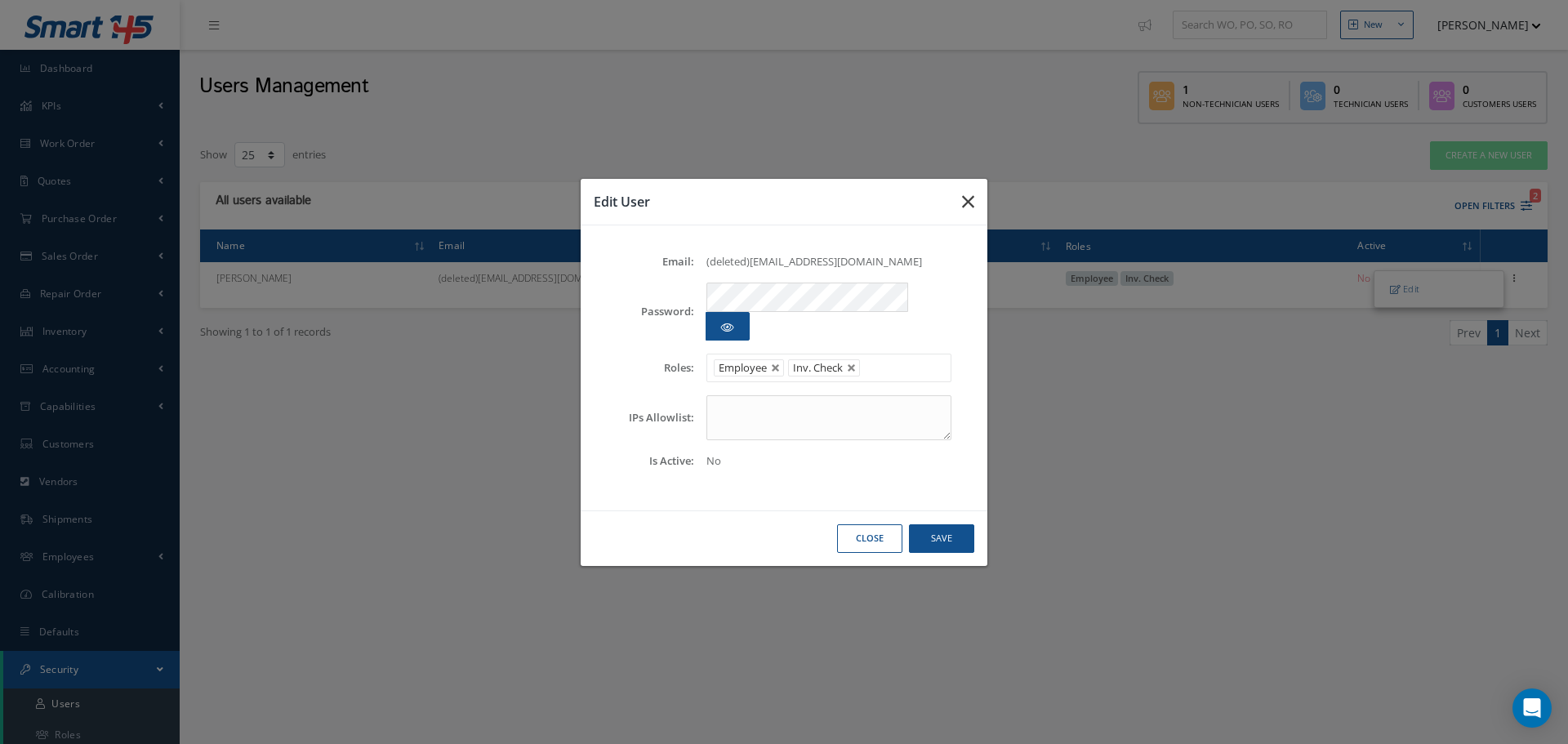
click at [965, 212] on icon "button" at bounding box center [968, 202] width 12 height 20
